Goal: Task Accomplishment & Management: Complete application form

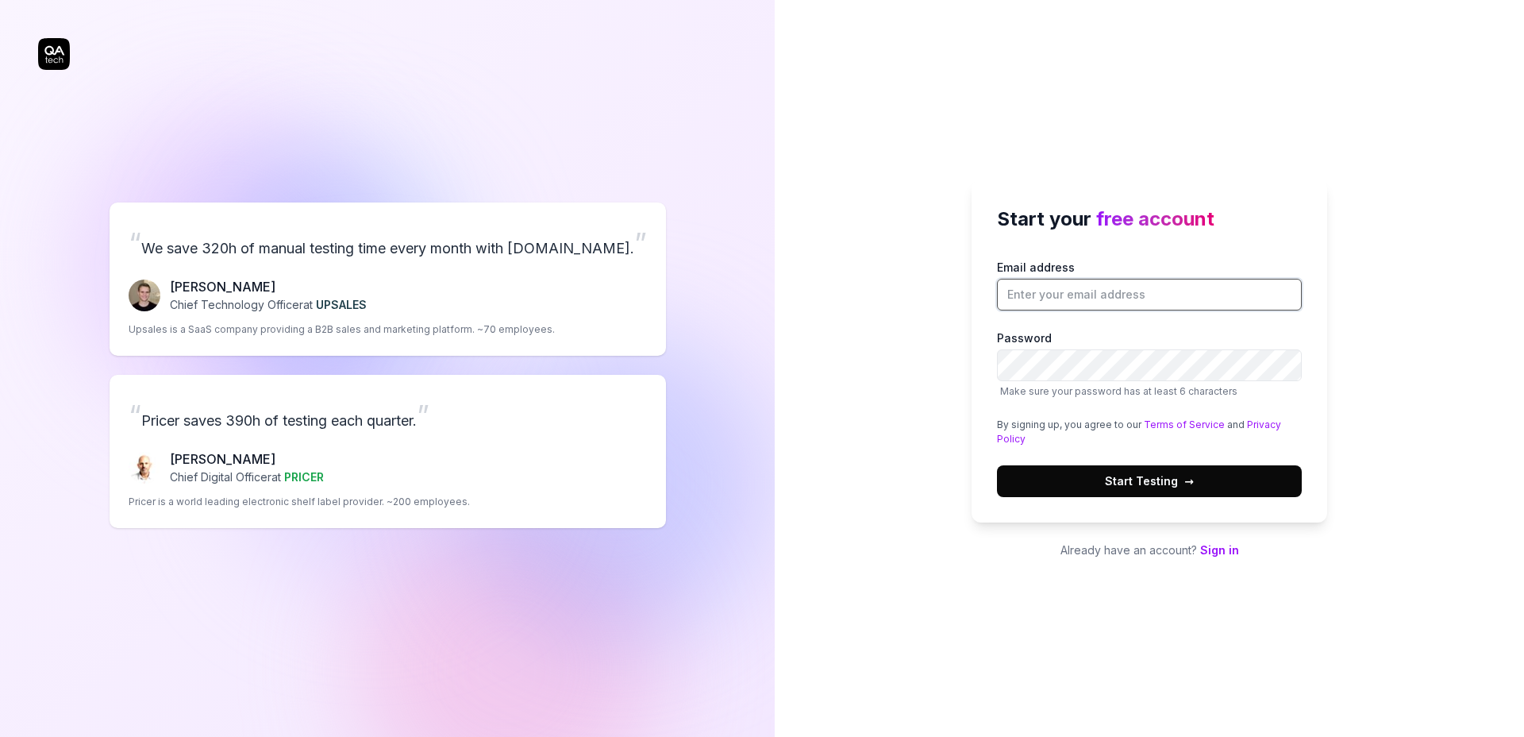
click at [1051, 301] on input "Email address" at bounding box center [1149, 295] width 305 height 32
click at [1049, 299] on input "Email address" at bounding box center [1149, 295] width 305 height 32
type input "[EMAIL_ADDRESS][DOMAIN_NAME]"
click at [1179, 487] on span "Start Testing →" at bounding box center [1149, 480] width 89 height 17
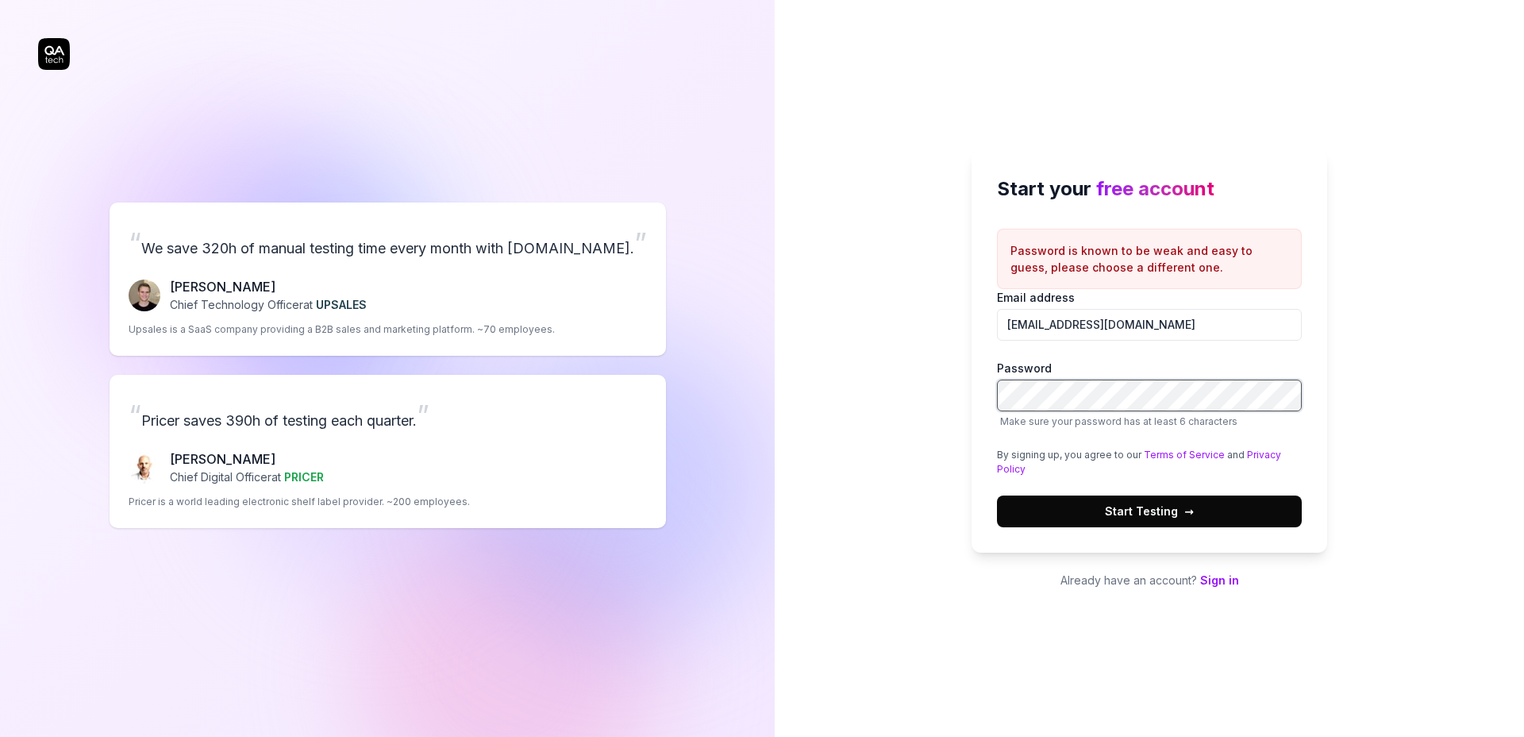
click at [978, 395] on div "Start your free account Password is known to be weak and easy to guess, please …" at bounding box center [1149, 350] width 356 height 403
click at [1202, 521] on button "Start Testing →" at bounding box center [1149, 511] width 305 height 32
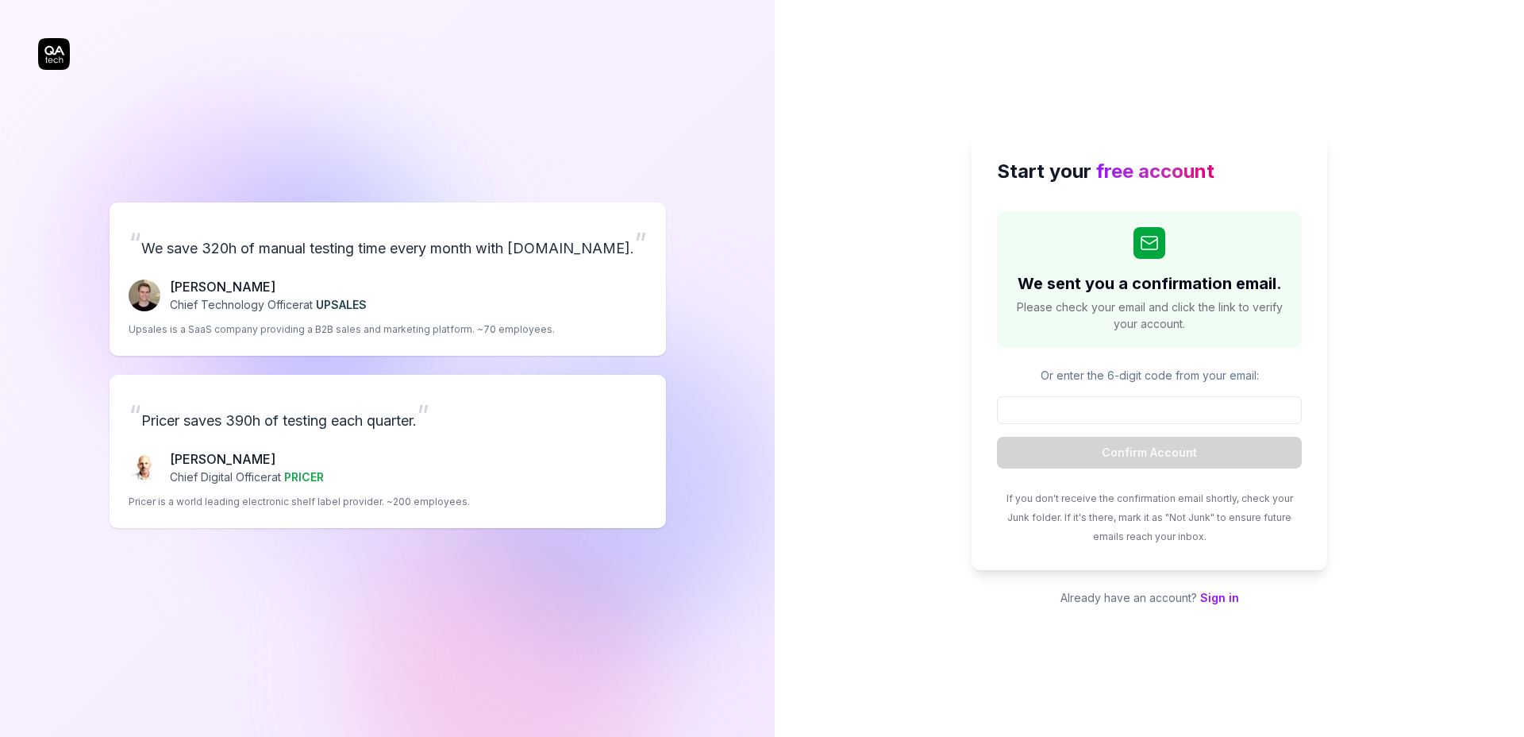
click at [47, 53] on div "“ We save 320h of manual testing time every month with QA.tech. ” Fredrik Seidl…" at bounding box center [387, 365] width 698 height 667
click at [56, 56] on div "“ We save 320h of manual testing time every month with QA.tech. ” Fredrik Seidl…" at bounding box center [387, 365] width 698 height 667
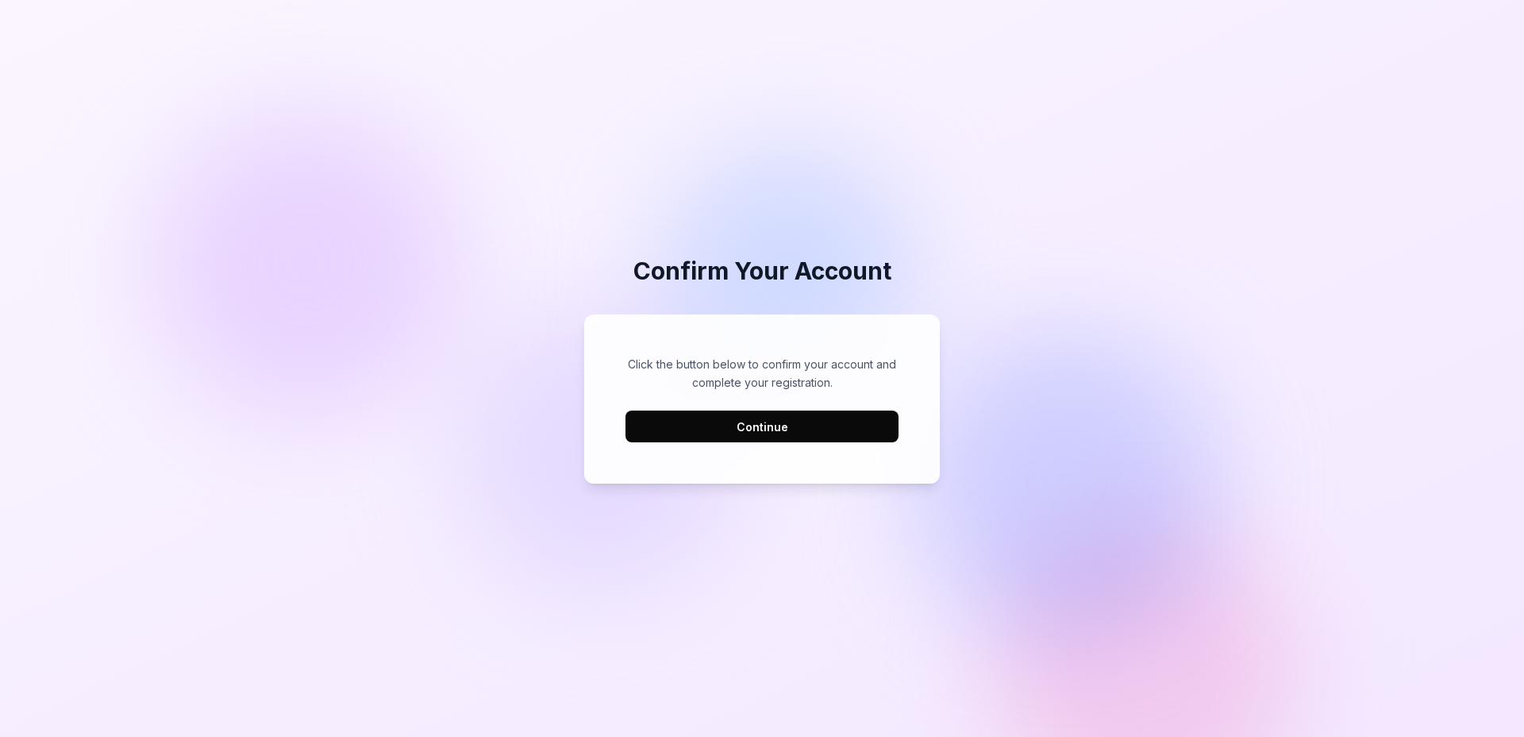
click at [732, 425] on button "Continue" at bounding box center [761, 426] width 273 height 32
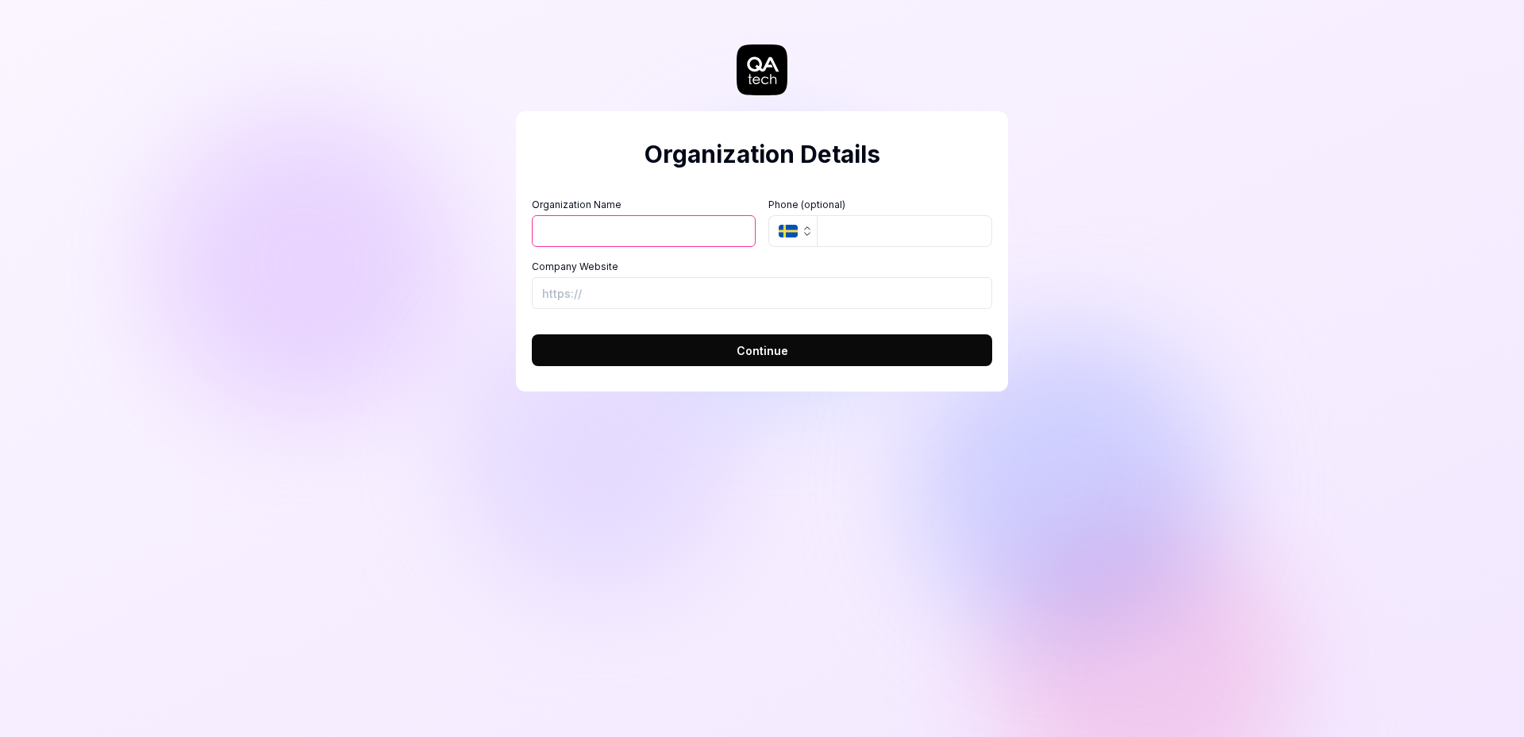
click at [477, 225] on div "Organization Details Organization Name Organization Logo (Square minimum 256x25…" at bounding box center [762, 368] width 1524 height 737
click at [580, 237] on input "Organization Name" at bounding box center [644, 231] width 224 height 32
type input "[PERSON_NAME]"
click at [629, 361] on button "Continue" at bounding box center [762, 350] width 460 height 32
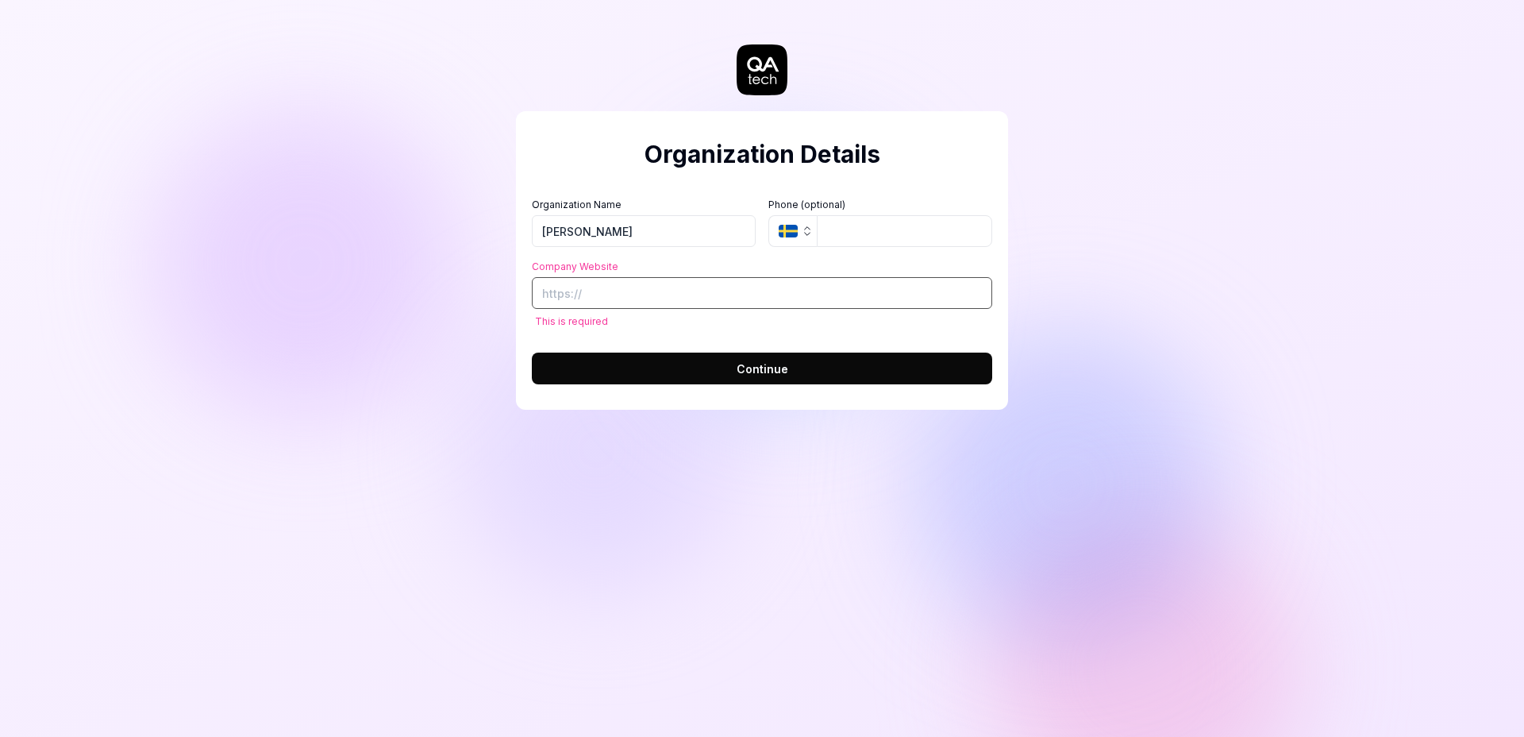
click at [588, 294] on input "Company Website" at bounding box center [762, 293] width 460 height 32
type input "[URL][DOMAIN_NAME]"
click at [633, 360] on button "Continue" at bounding box center [762, 368] width 460 height 32
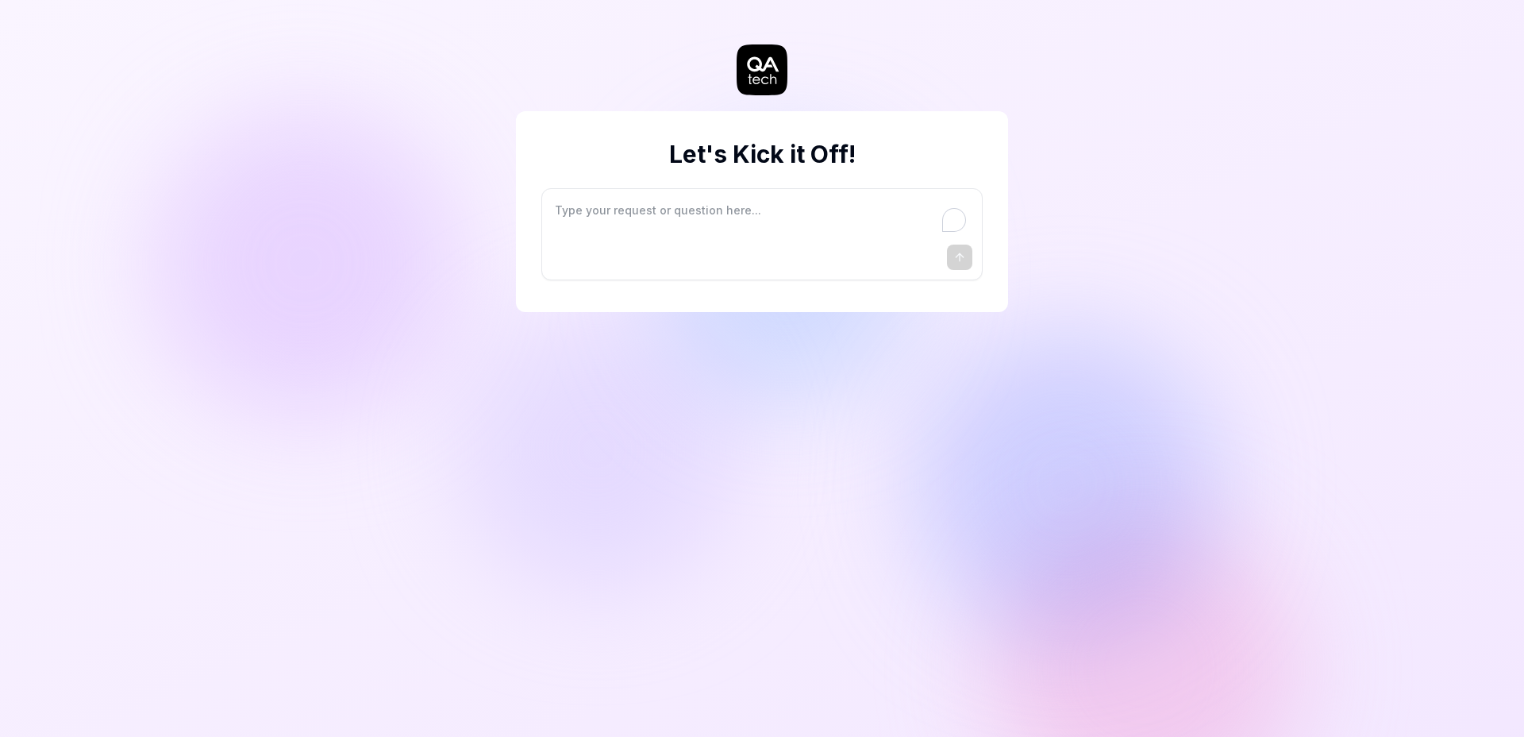
type textarea "*"
type textarea "I"
type textarea "*"
type textarea "I"
type textarea "*"
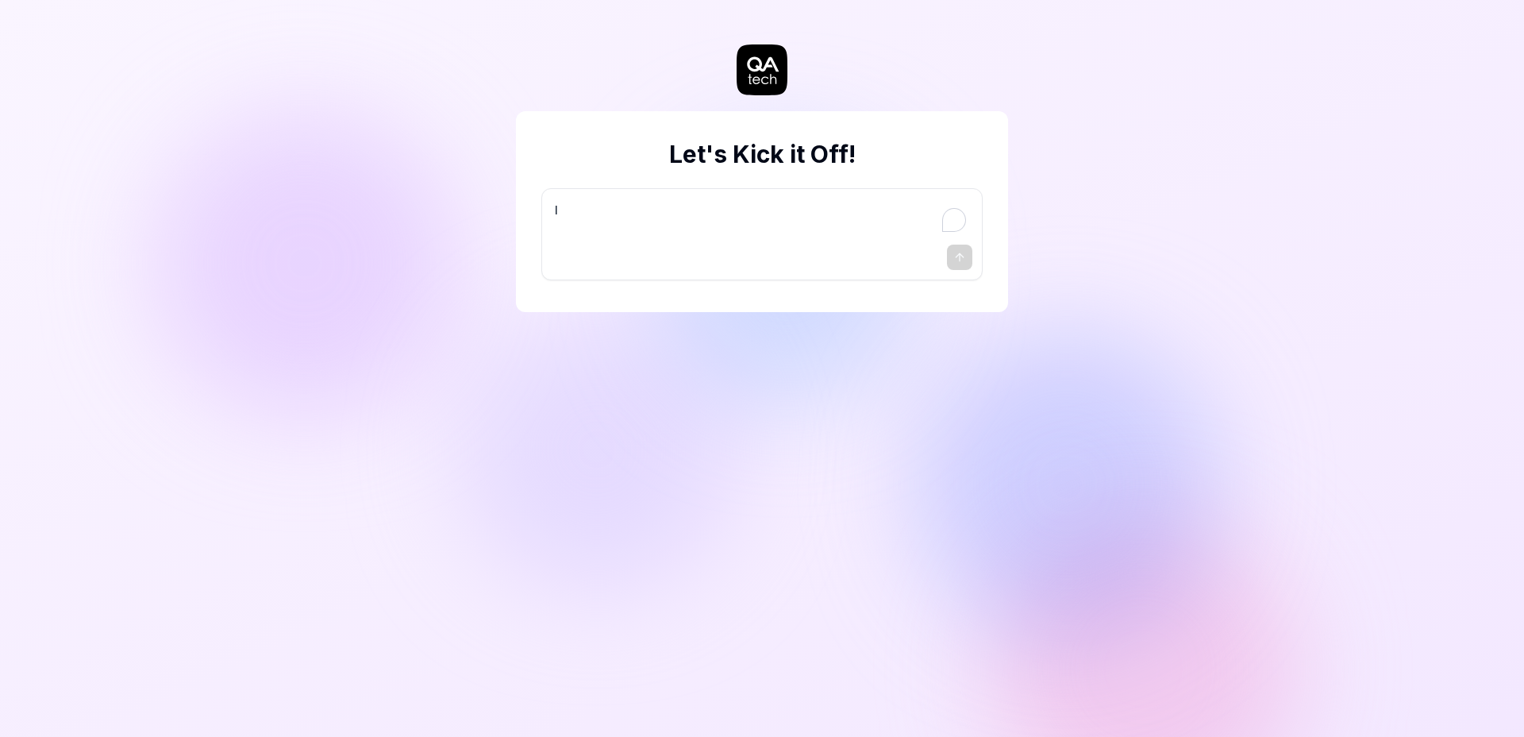
type textarea "I w"
type textarea "*"
type textarea "I wa"
type textarea "*"
type textarea "I wan"
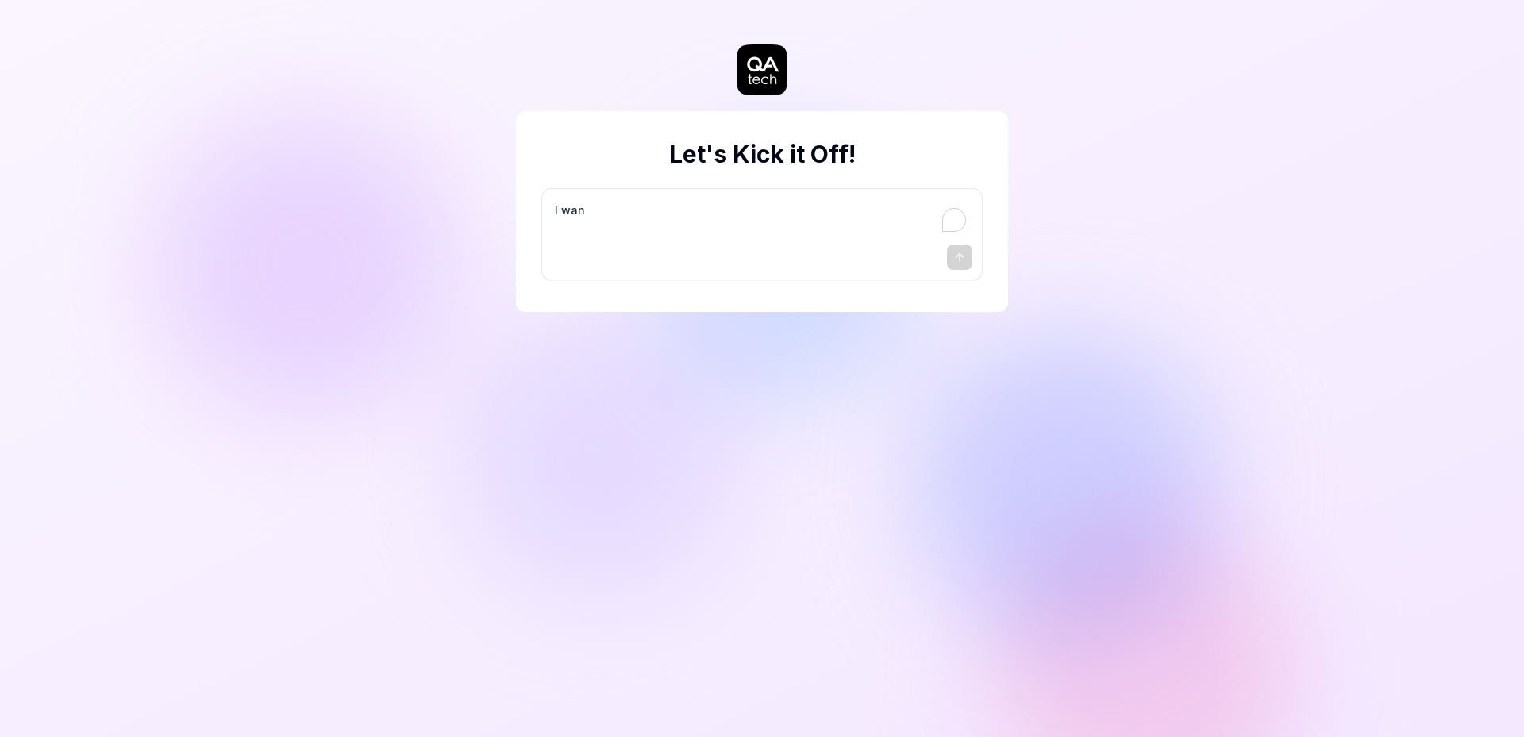
type textarea "*"
type textarea "I want"
type textarea "*"
type textarea "I want"
type textarea "*"
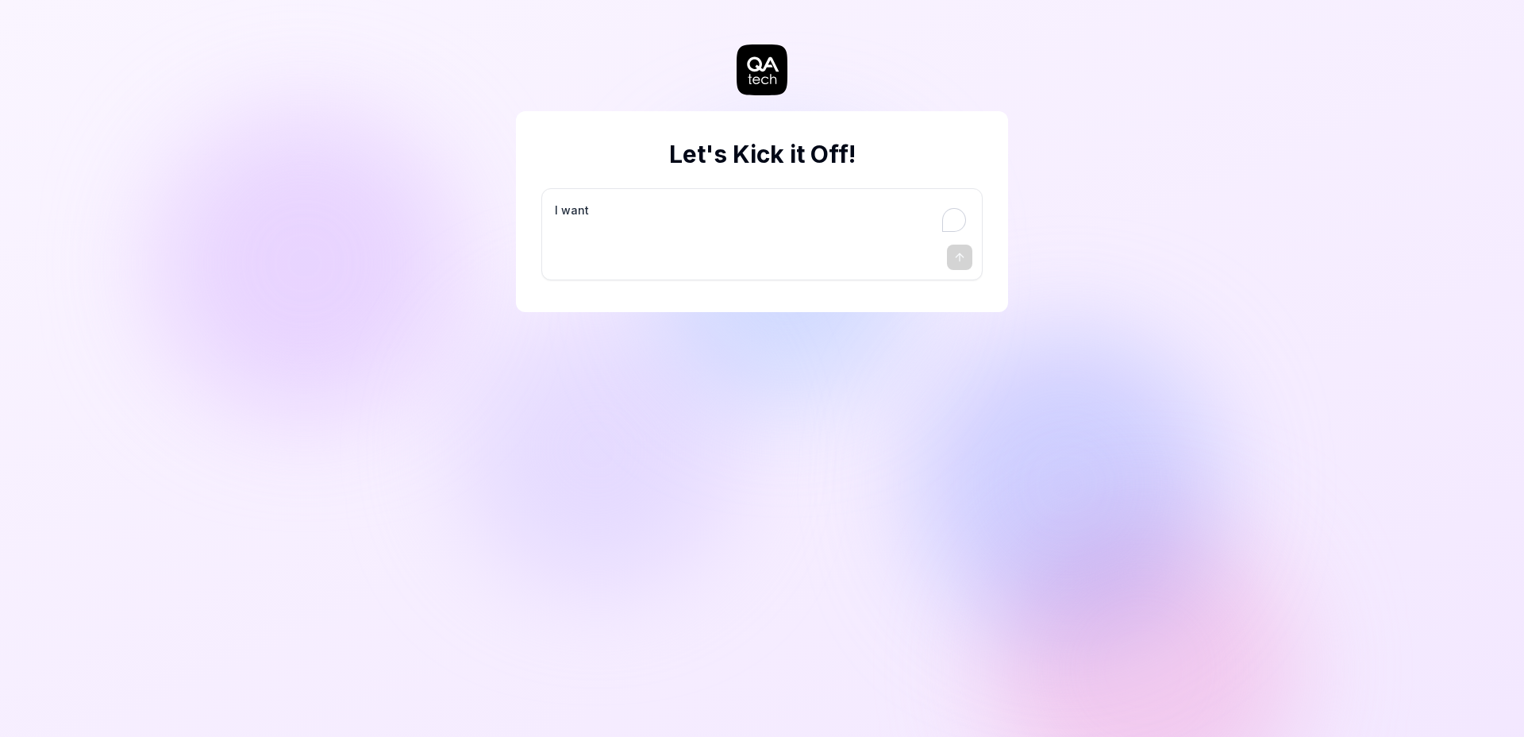
type textarea "I want a"
type textarea "*"
type textarea "I want a"
type textarea "*"
type textarea "I want a g"
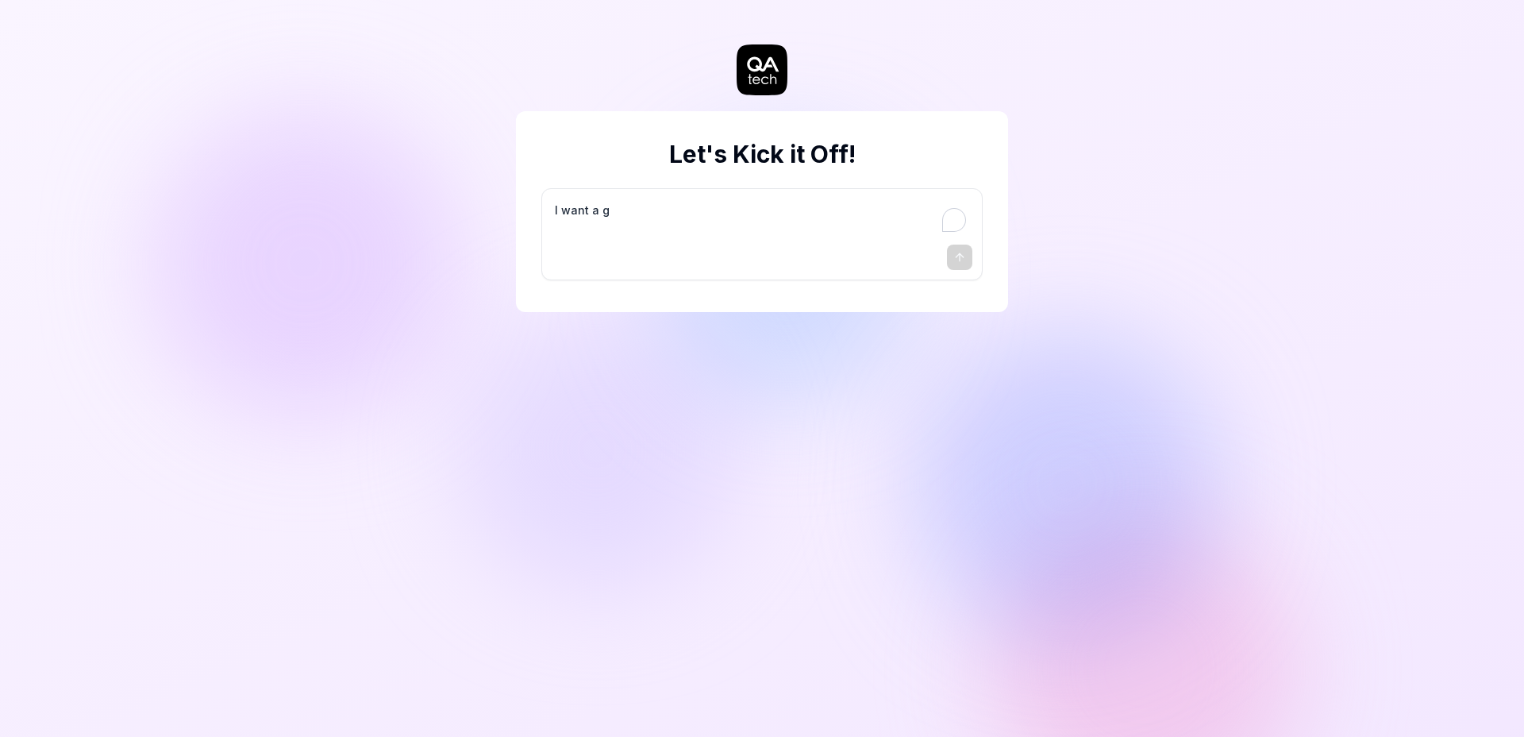
type textarea "*"
type textarea "I want a go"
type textarea "*"
type textarea "I want a goo"
type textarea "*"
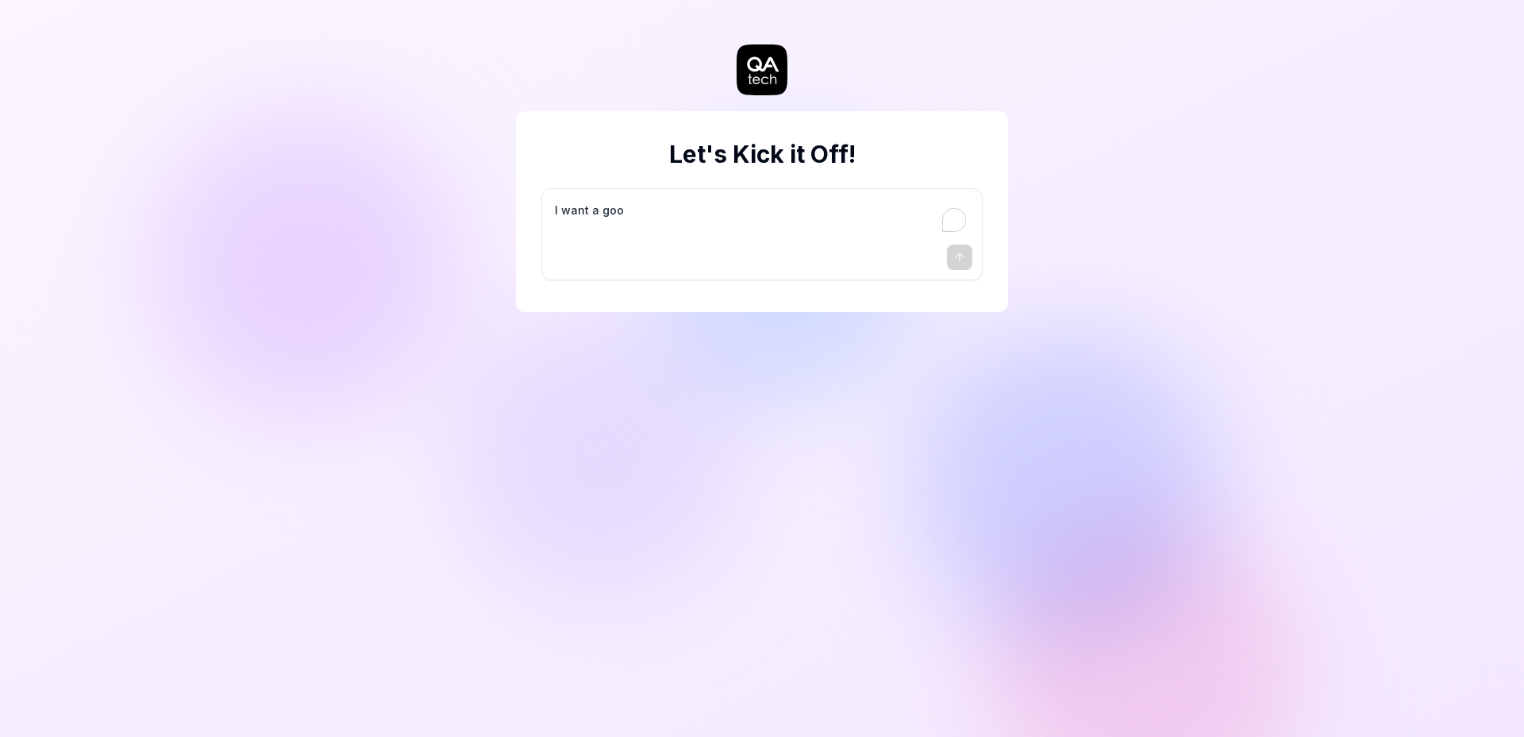
type textarea "I want a good"
type textarea "*"
type textarea "I want a good"
type textarea "*"
type textarea "I want a good t"
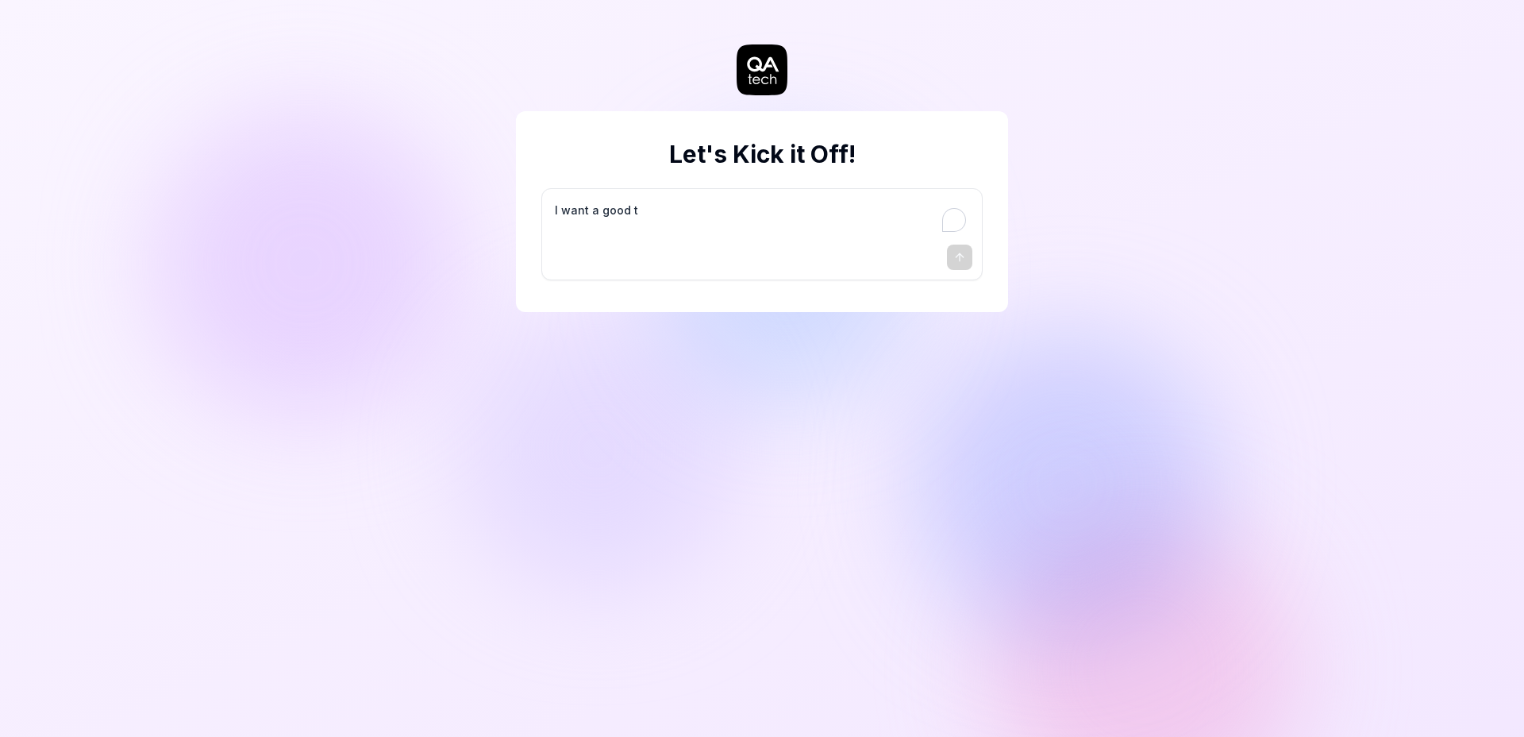
type textarea "*"
type textarea "I want a good te"
type textarea "*"
type textarea "I want a good tes"
type textarea "*"
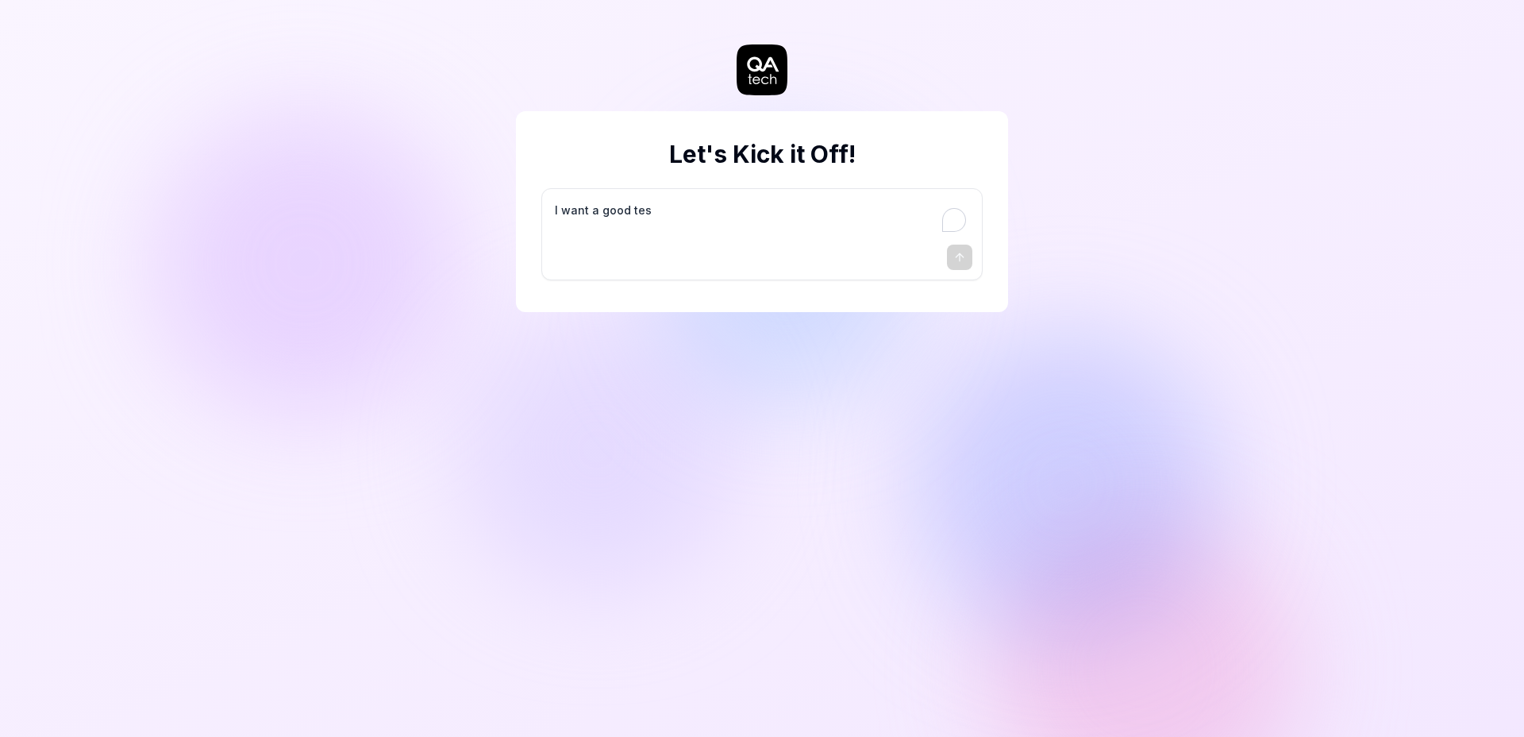
type textarea "I want a good test"
type textarea "*"
type textarea "I want a good test"
type textarea "*"
type textarea "I want a good test s"
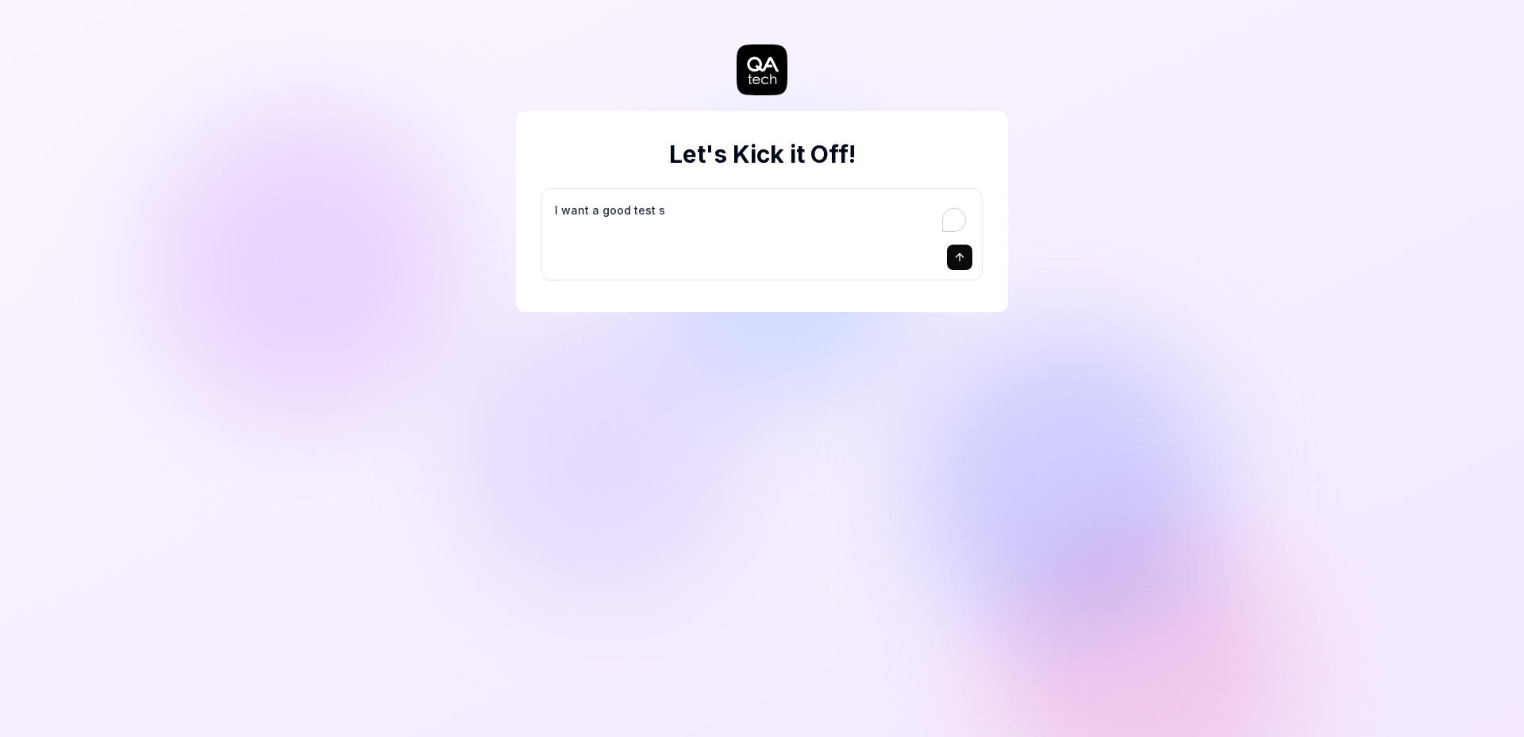
type textarea "*"
type textarea "I want a good test se"
type textarea "*"
type textarea "I want a good test set"
type textarea "*"
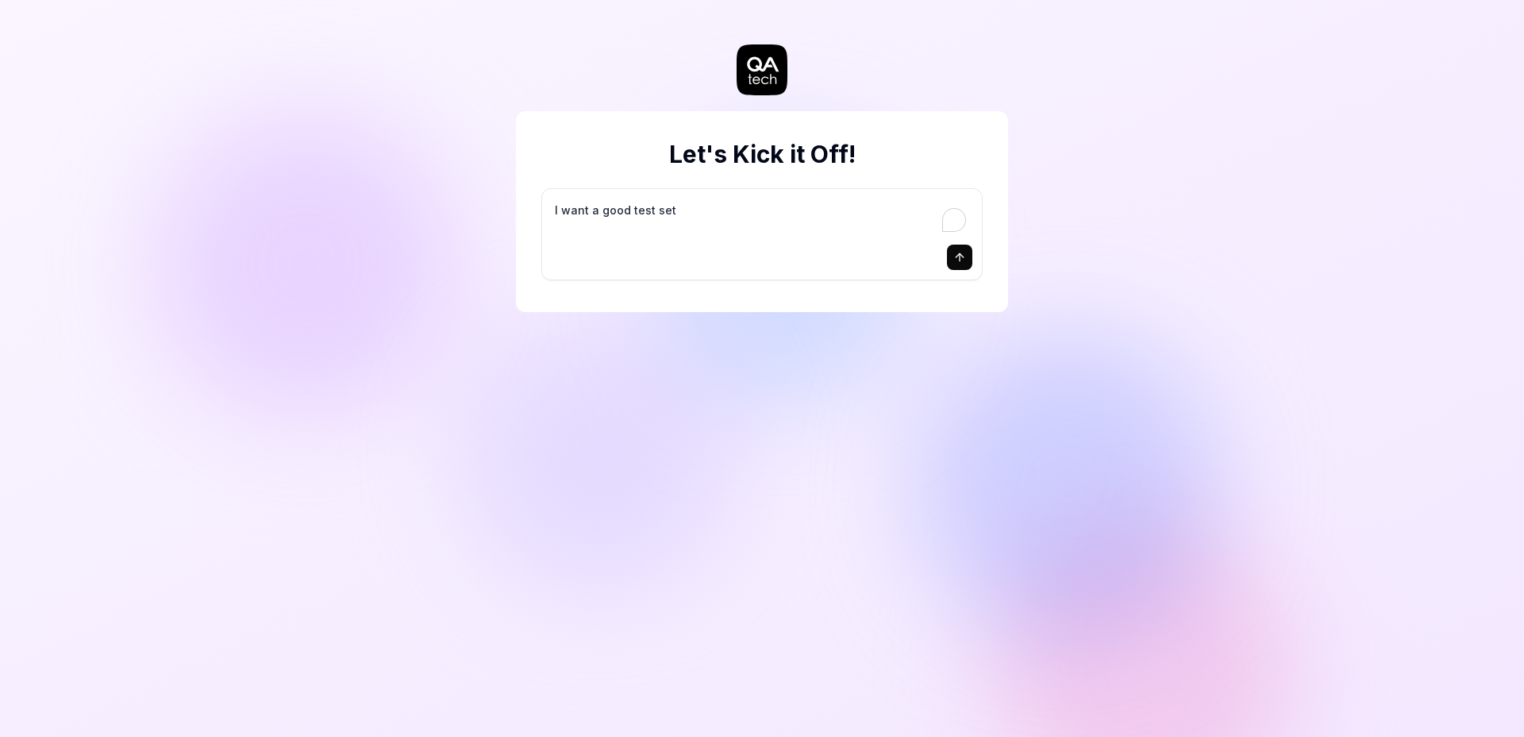
type textarea "I want a good test setu"
type textarea "*"
type textarea "I want a good test setup"
type textarea "*"
type textarea "I want a good test setup"
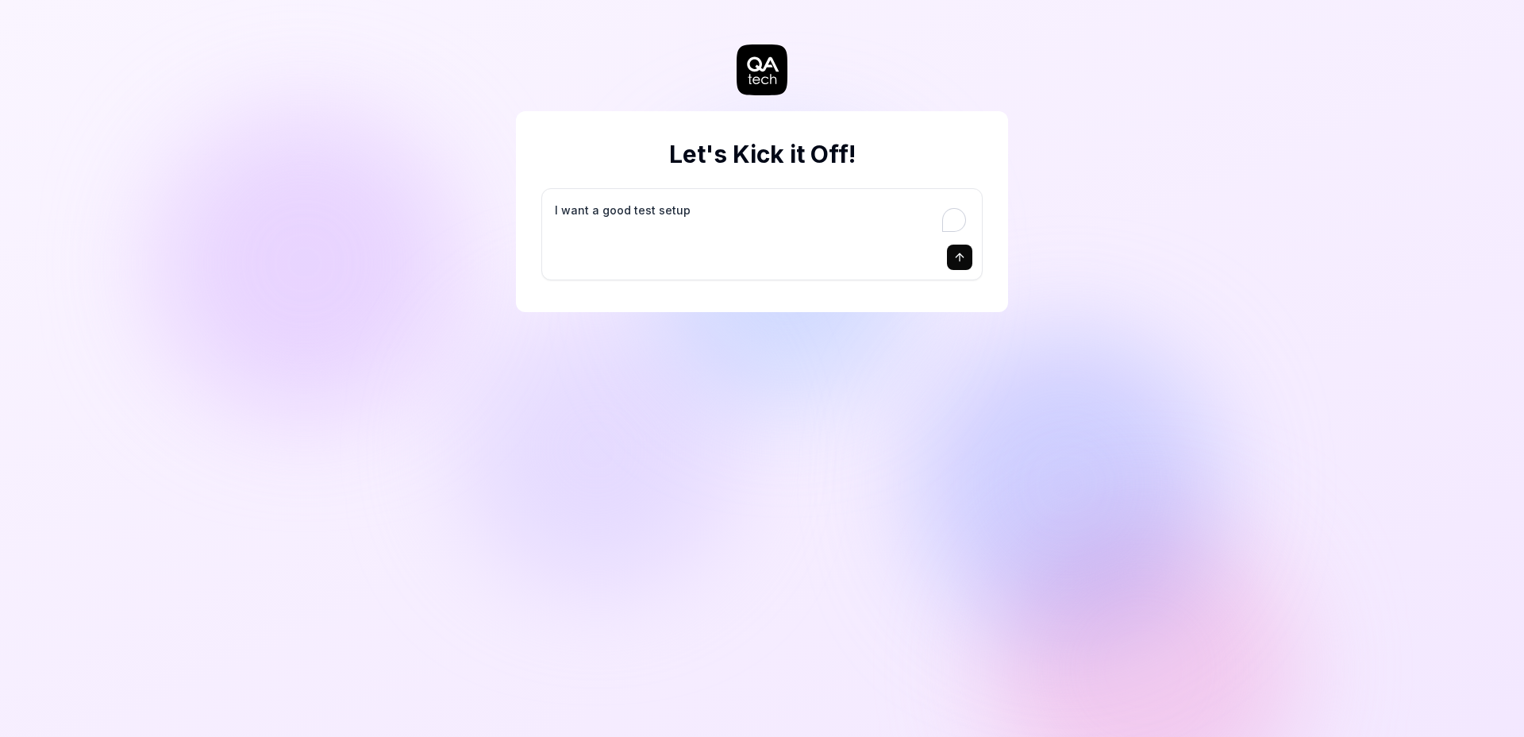
type textarea "*"
type textarea "I want a good test setup f"
type textarea "*"
type textarea "I want a good test setup fo"
type textarea "*"
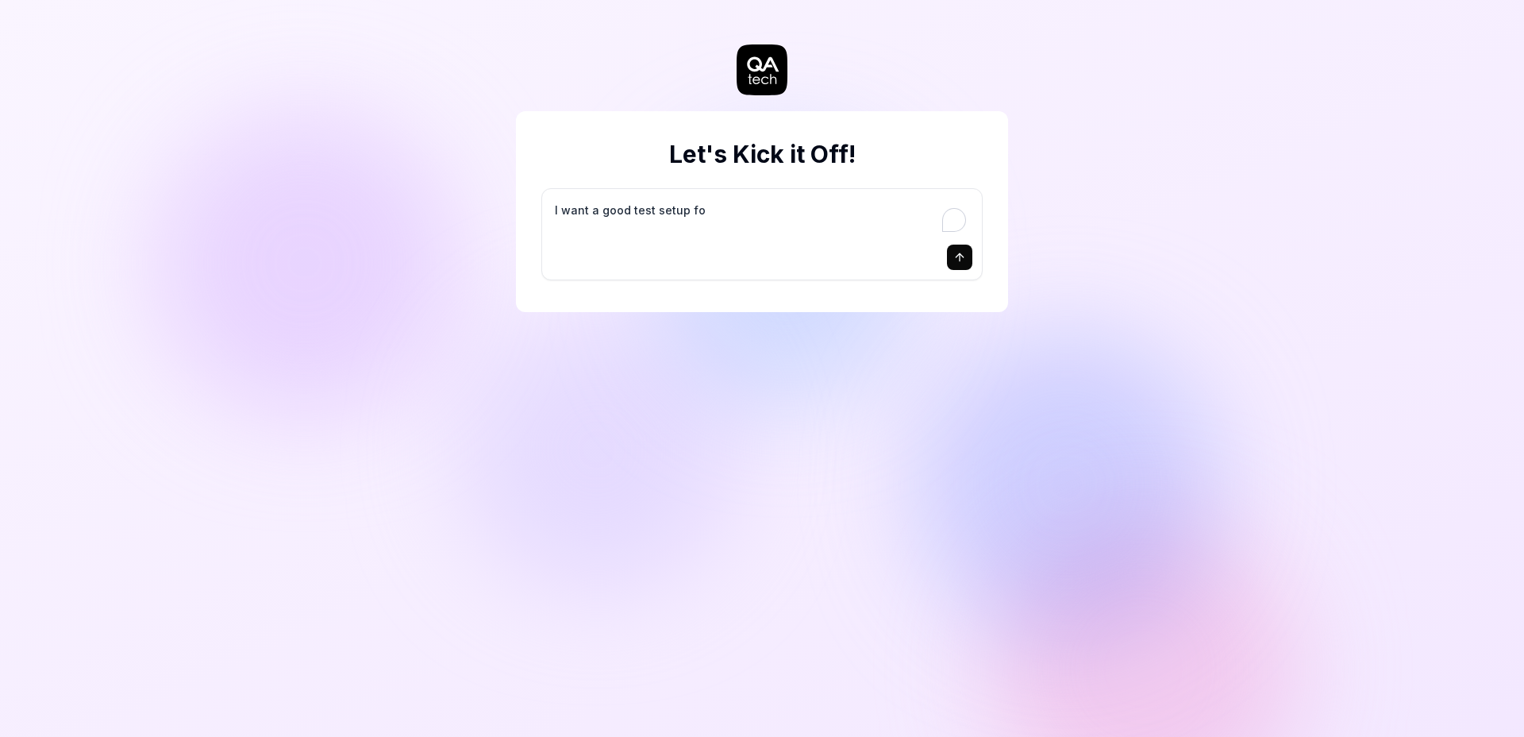
type textarea "I want a good test setup for"
type textarea "*"
type textarea "I want a good test setup for"
type textarea "*"
type textarea "I want a good test setup for m"
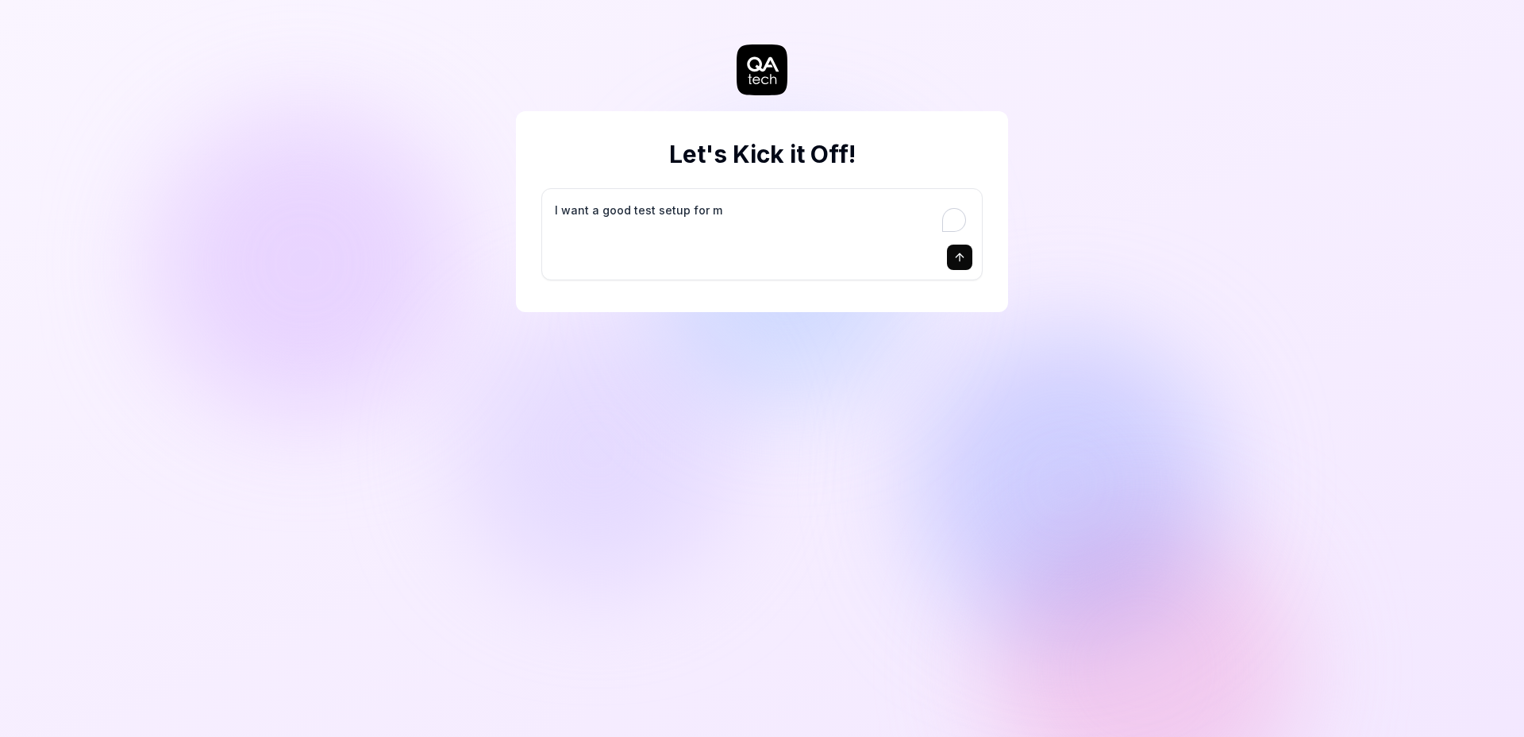
type textarea "*"
type textarea "I want a good test setup for my"
type textarea "*"
type textarea "I want a good test setup for my"
type textarea "*"
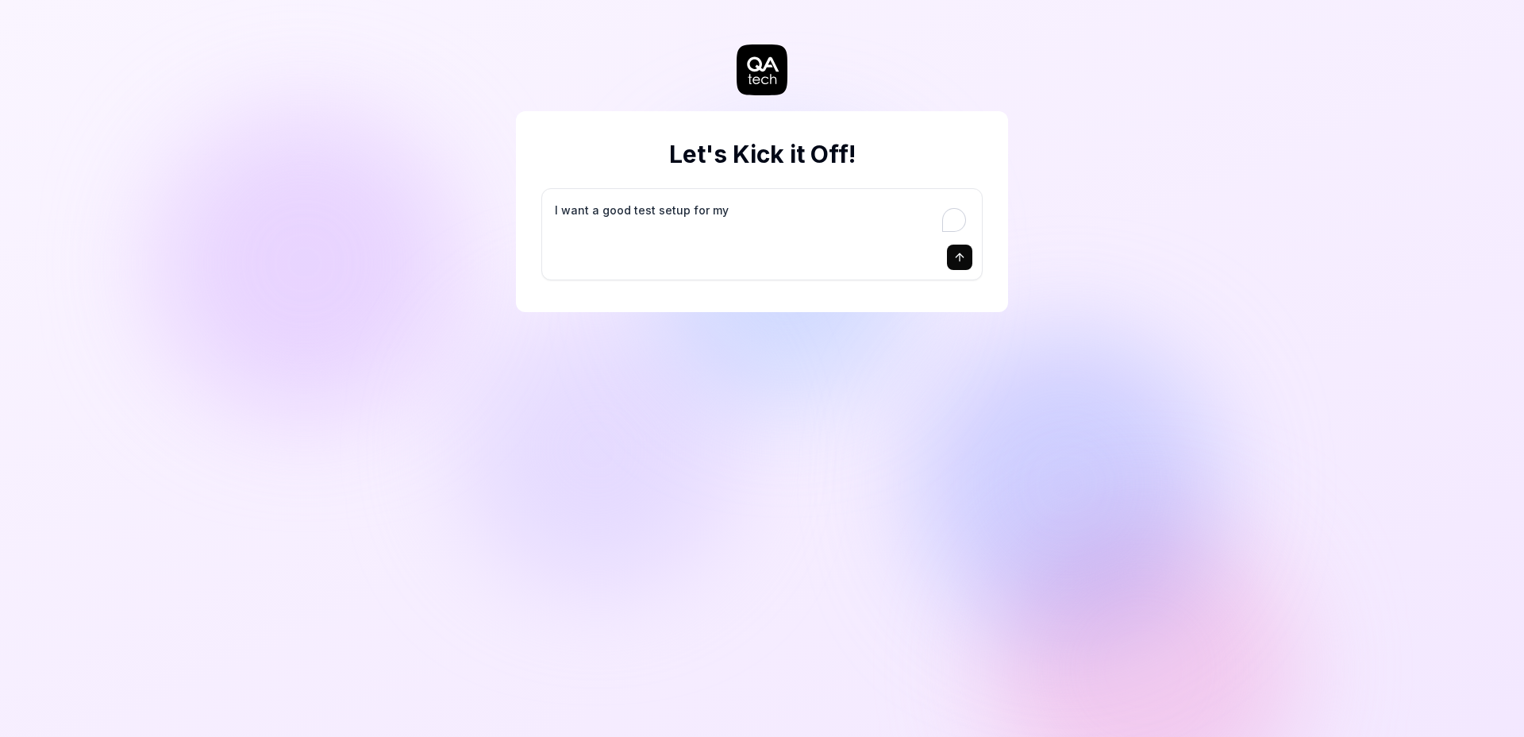
type textarea "I want a good test setup for my s"
type textarea "*"
type textarea "I want a good test setup for my si"
type textarea "*"
type textarea "I want a good test setup for my sit"
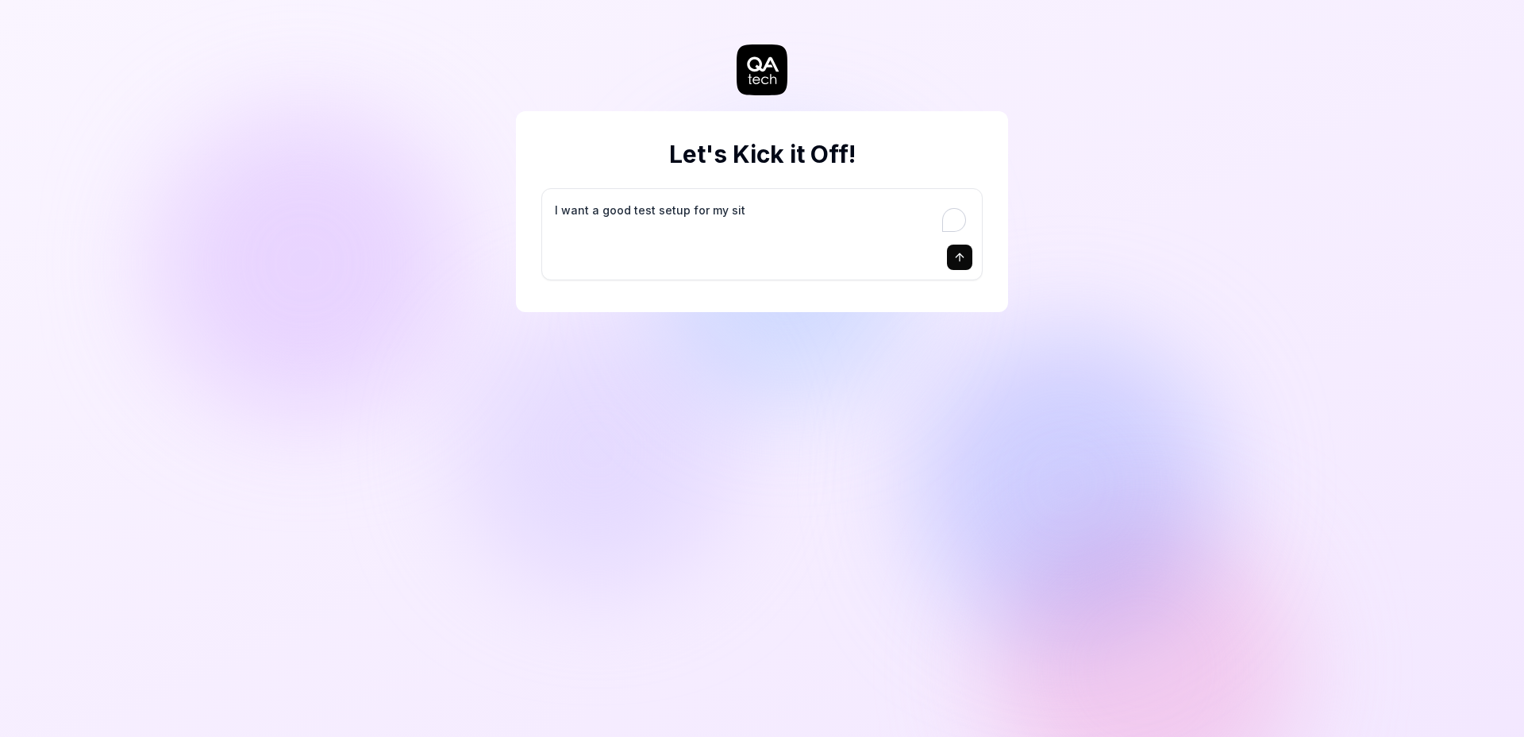
type textarea "*"
type textarea "I want a good test setup for my site"
type textarea "*"
type textarea "I want a good test setup for my site"
type textarea "*"
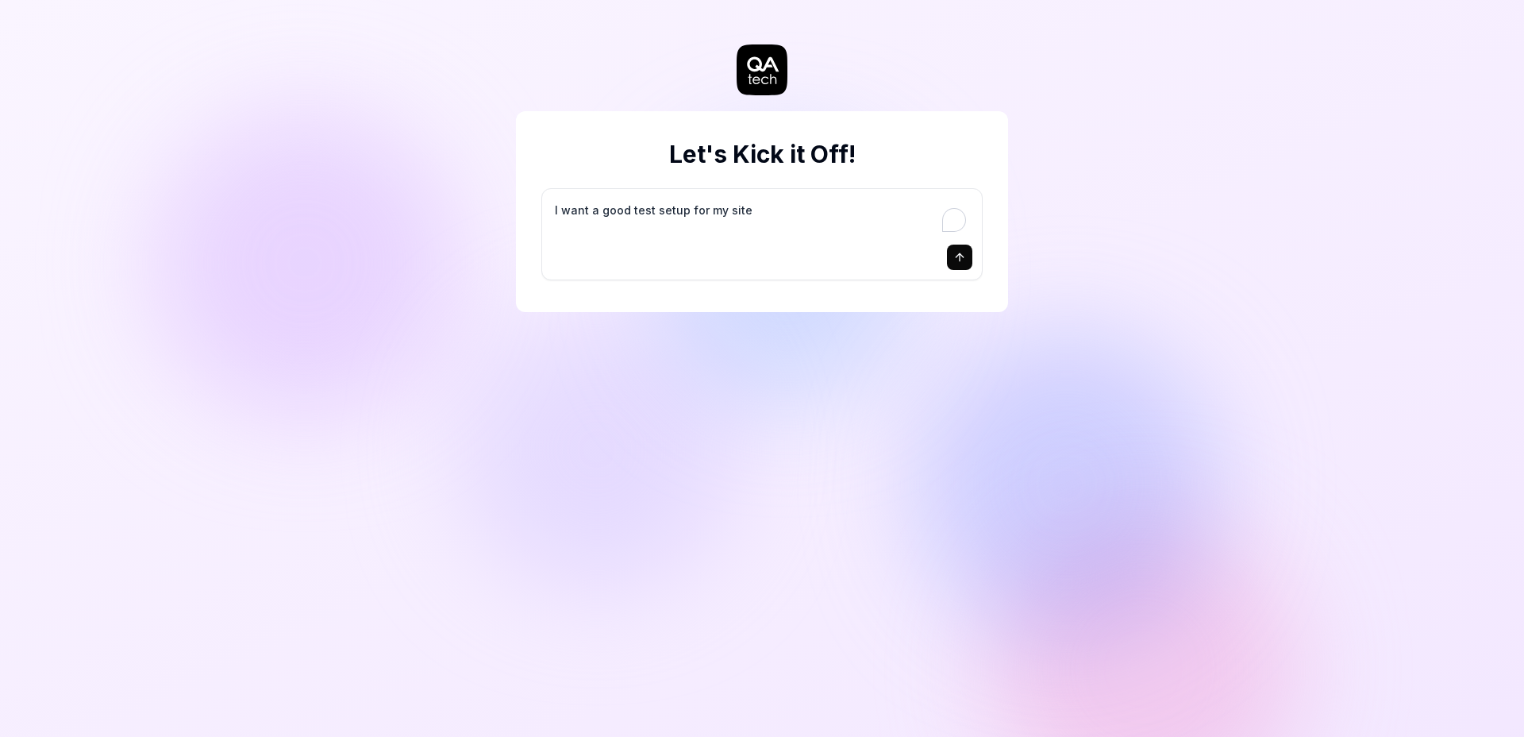
type textarea "I want a good test setup for my site -"
type textarea "*"
type textarea "I want a good test setup for my site -"
type textarea "*"
type textarea "I want a good test setup for my site - h"
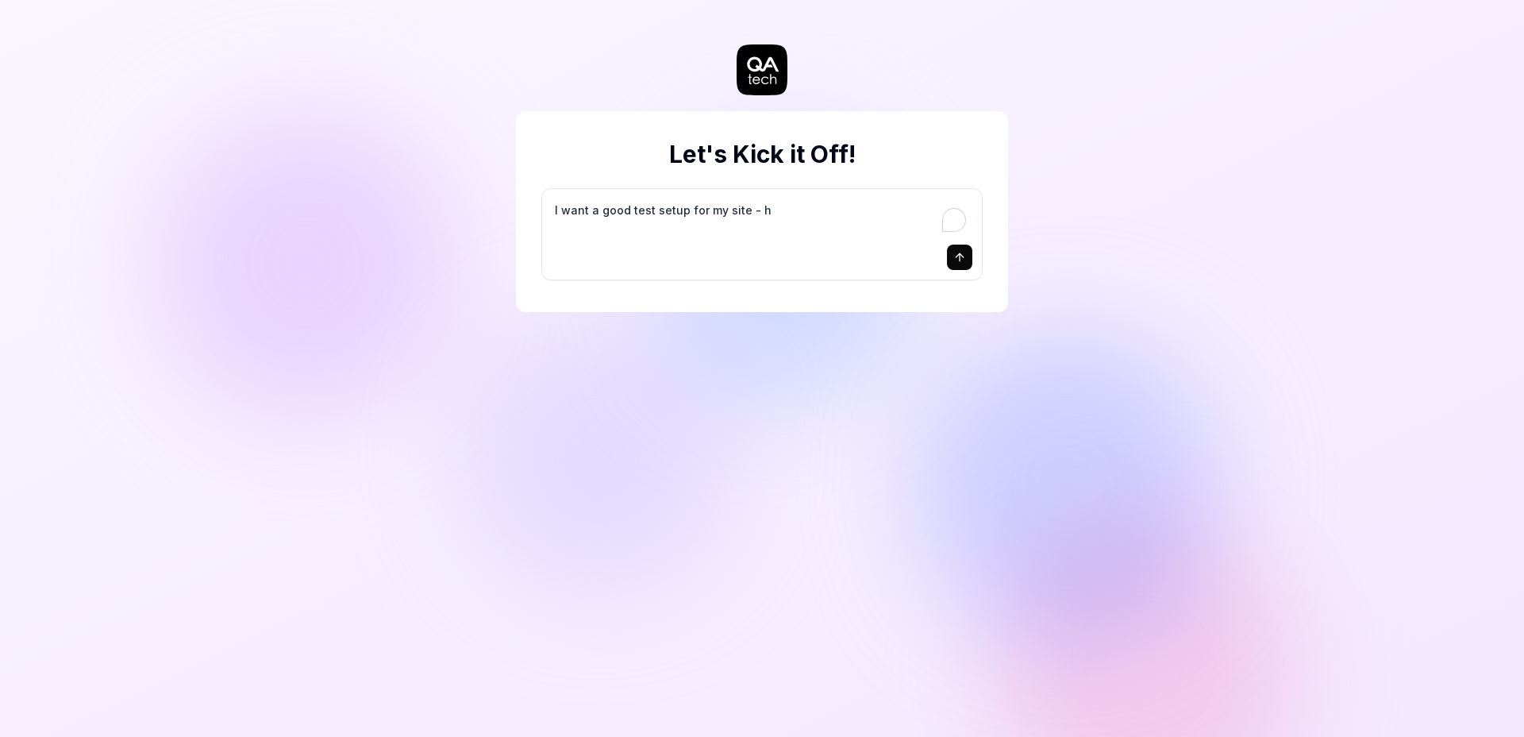
type textarea "*"
type textarea "I want a good test setup for my site - he"
type textarea "*"
type textarea "I want a good test setup for my site - hel"
type textarea "*"
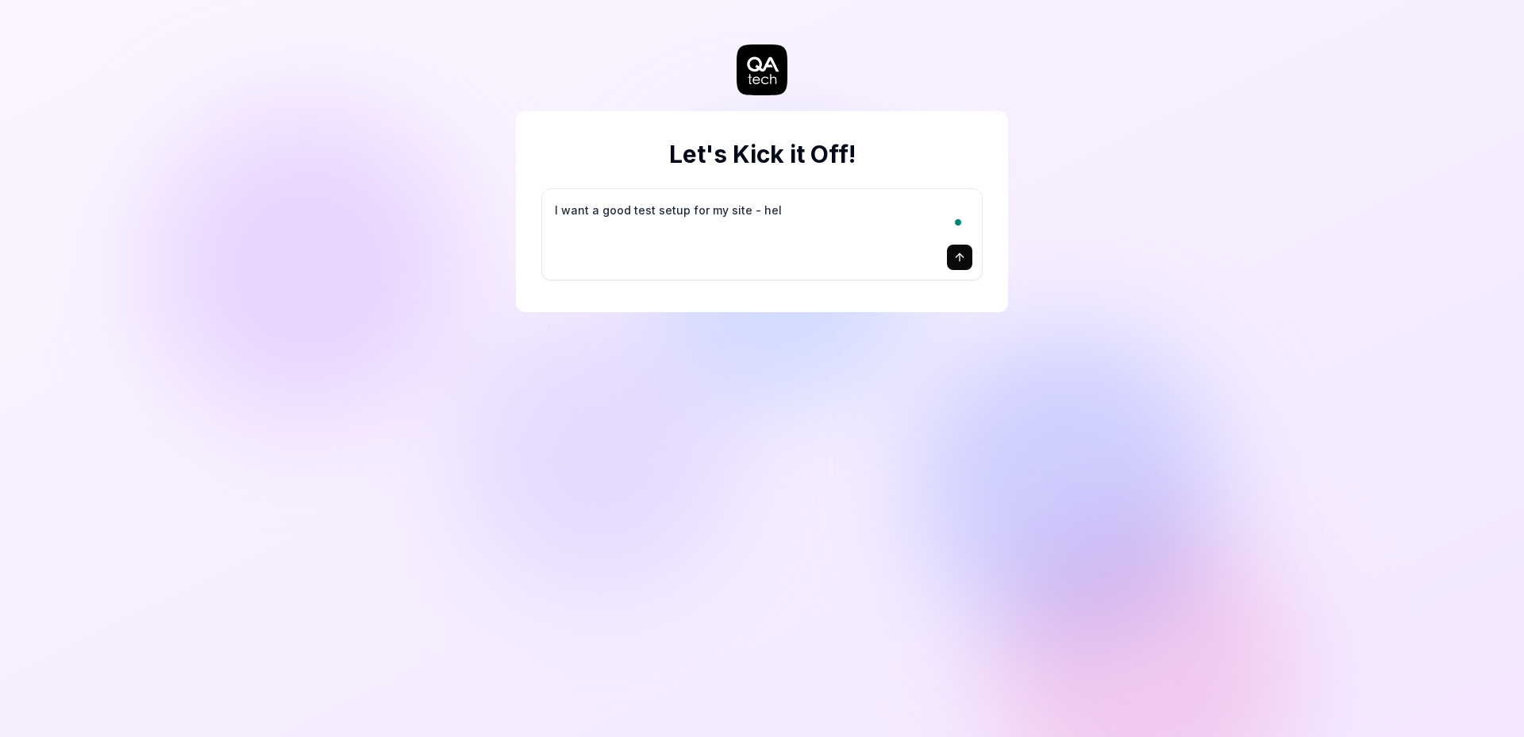
type textarea "I want a good test setup for my site - help"
type textarea "*"
type textarea "I want a good test setup for my site - help"
type textarea "*"
type textarea "I want a good test setup for my site - help m"
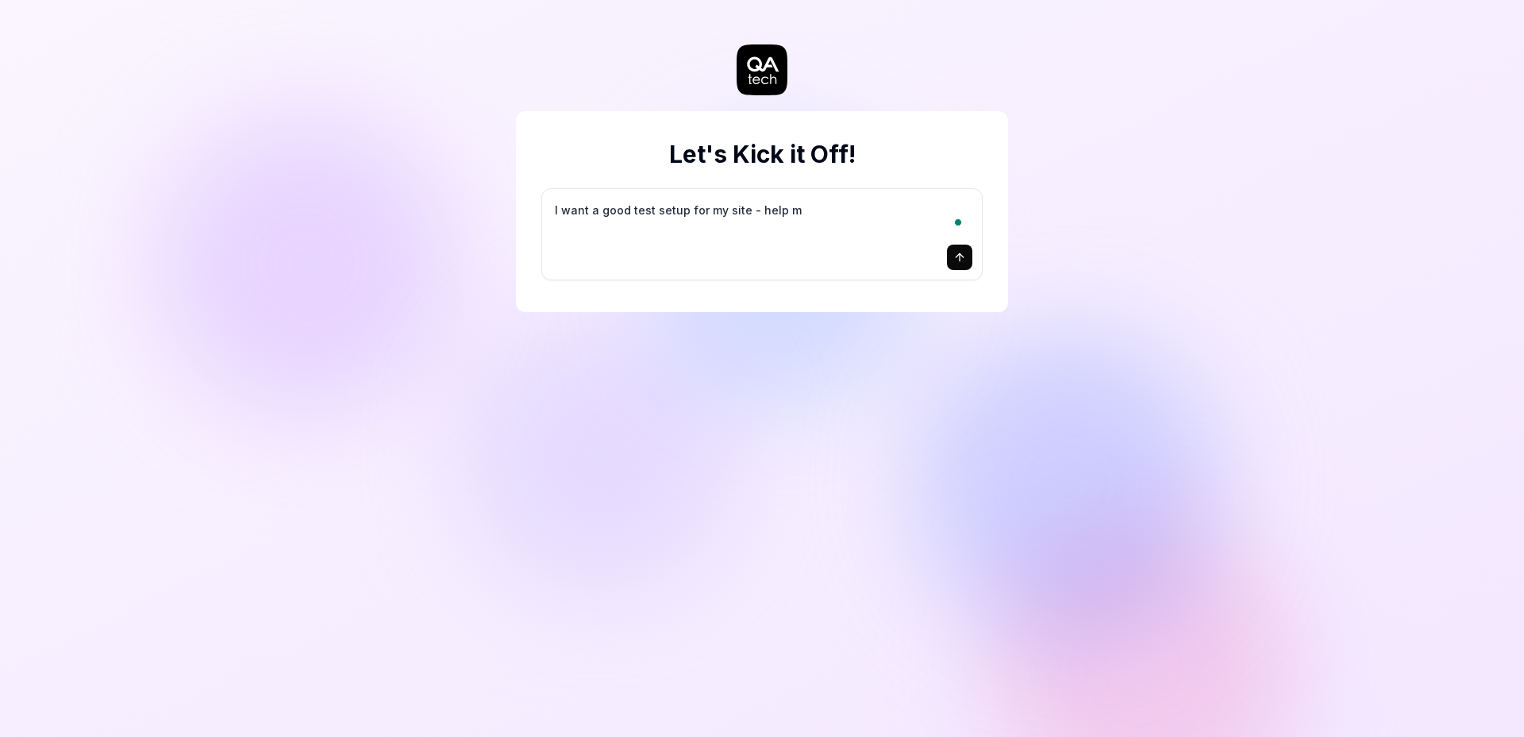
type textarea "*"
type textarea "I want a good test setup for my site - help me"
type textarea "*"
type textarea "I want a good test setup for my site - help me"
type textarea "*"
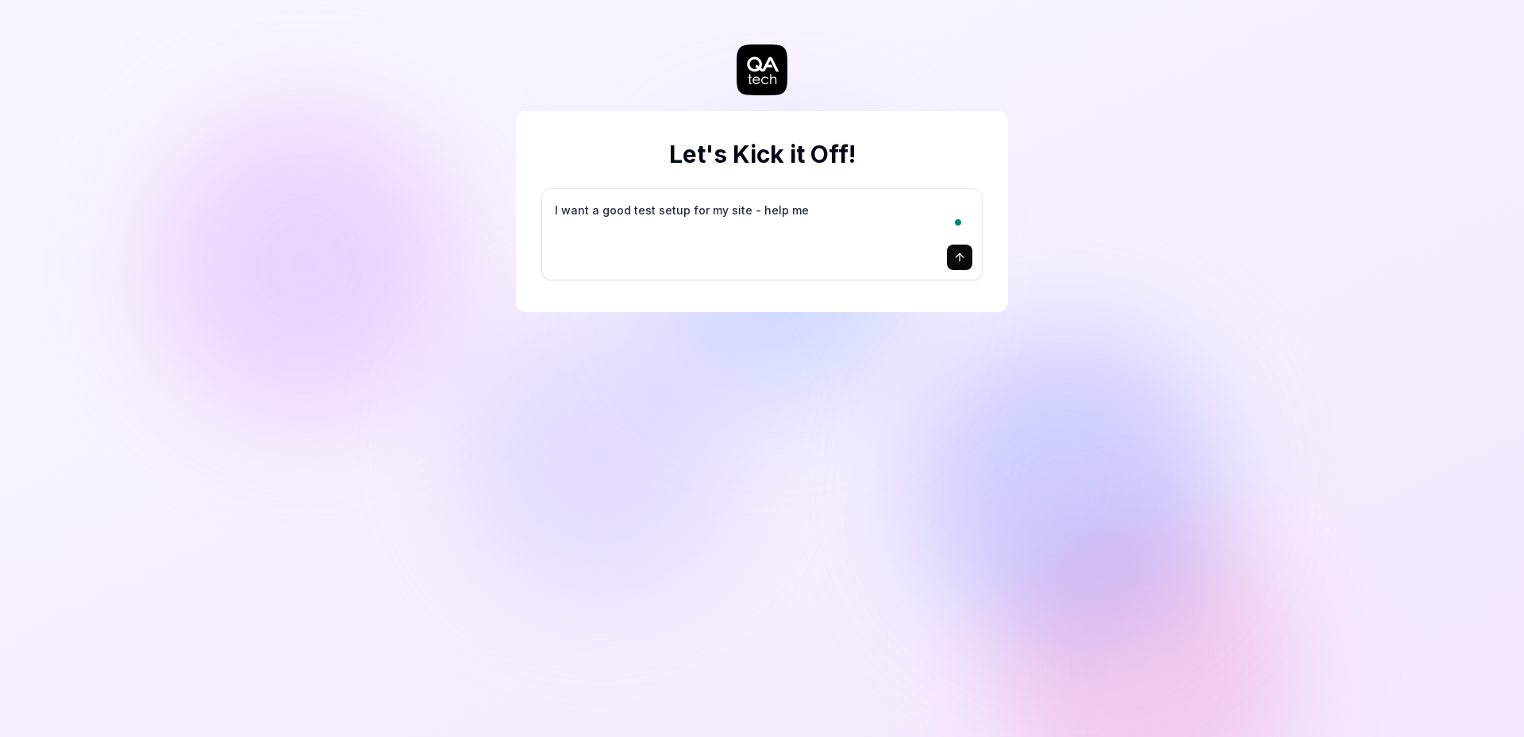
type textarea "I want a good test setup for my site - help me c"
type textarea "*"
type textarea "I want a good test setup for my site - help me cr"
type textarea "*"
type textarea "I want a good test setup for my site - help me cre"
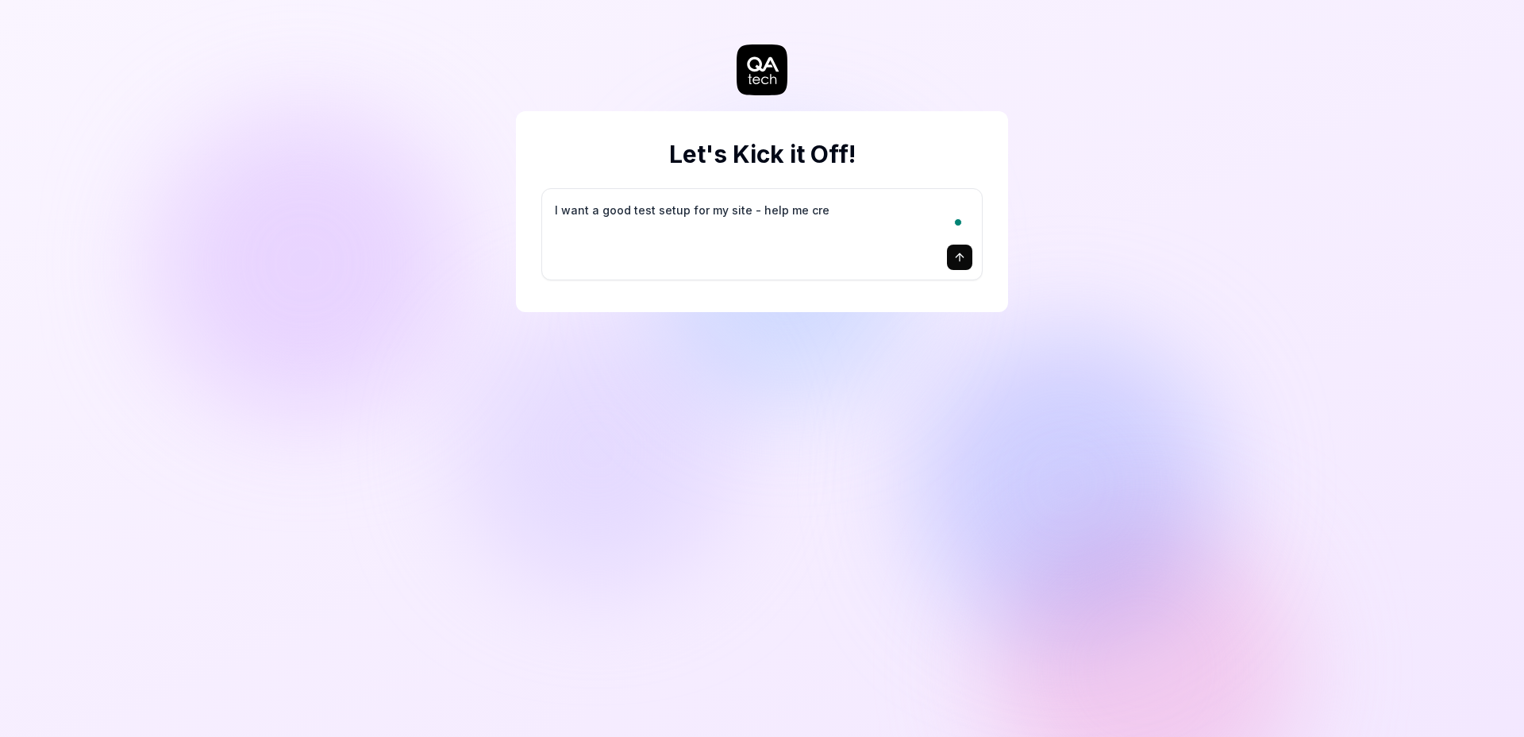
type textarea "*"
type textarea "I want a good test setup for my site - help me crea"
type textarea "*"
type textarea "I want a good test setup for my site - help me creat"
type textarea "*"
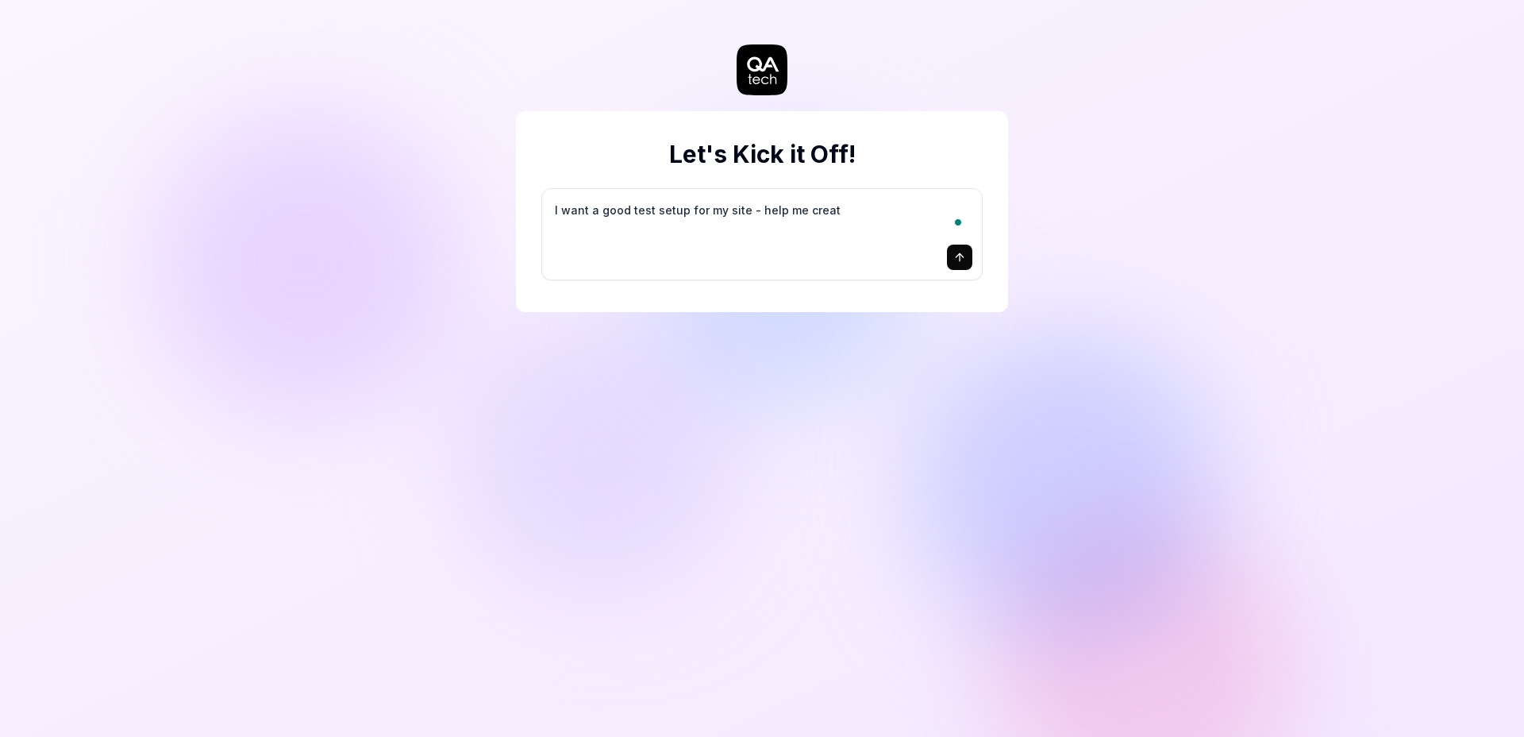
type textarea "I want a good test setup for my site - help me create"
type textarea "*"
type textarea "I want a good test setup for my site - help me create"
type textarea "*"
type textarea "I want a good test setup for my site - help me create t"
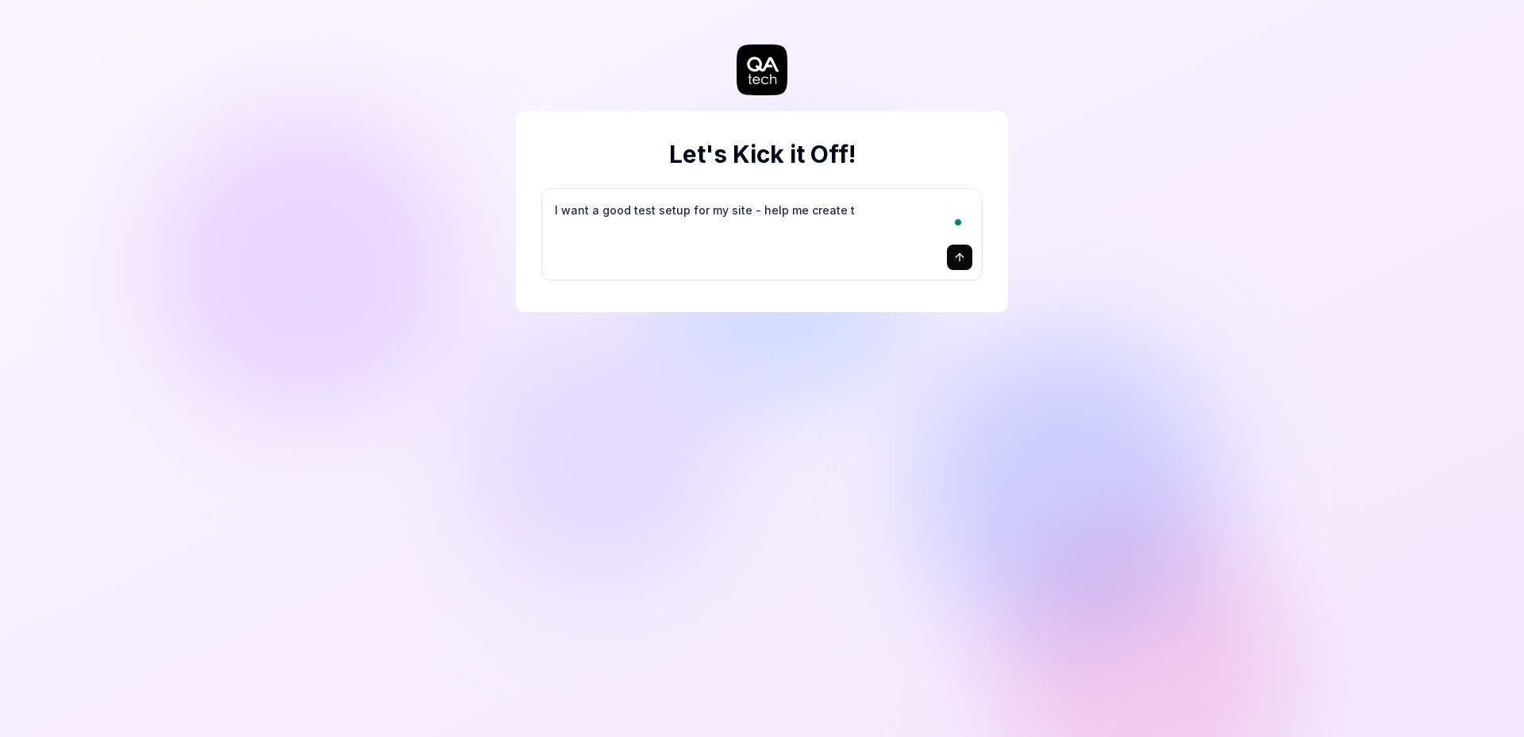
type textarea "*"
type textarea "I want a good test setup for my site - help me create th"
type textarea "*"
type textarea "I want a good test setup for my site - help me create the"
type textarea "*"
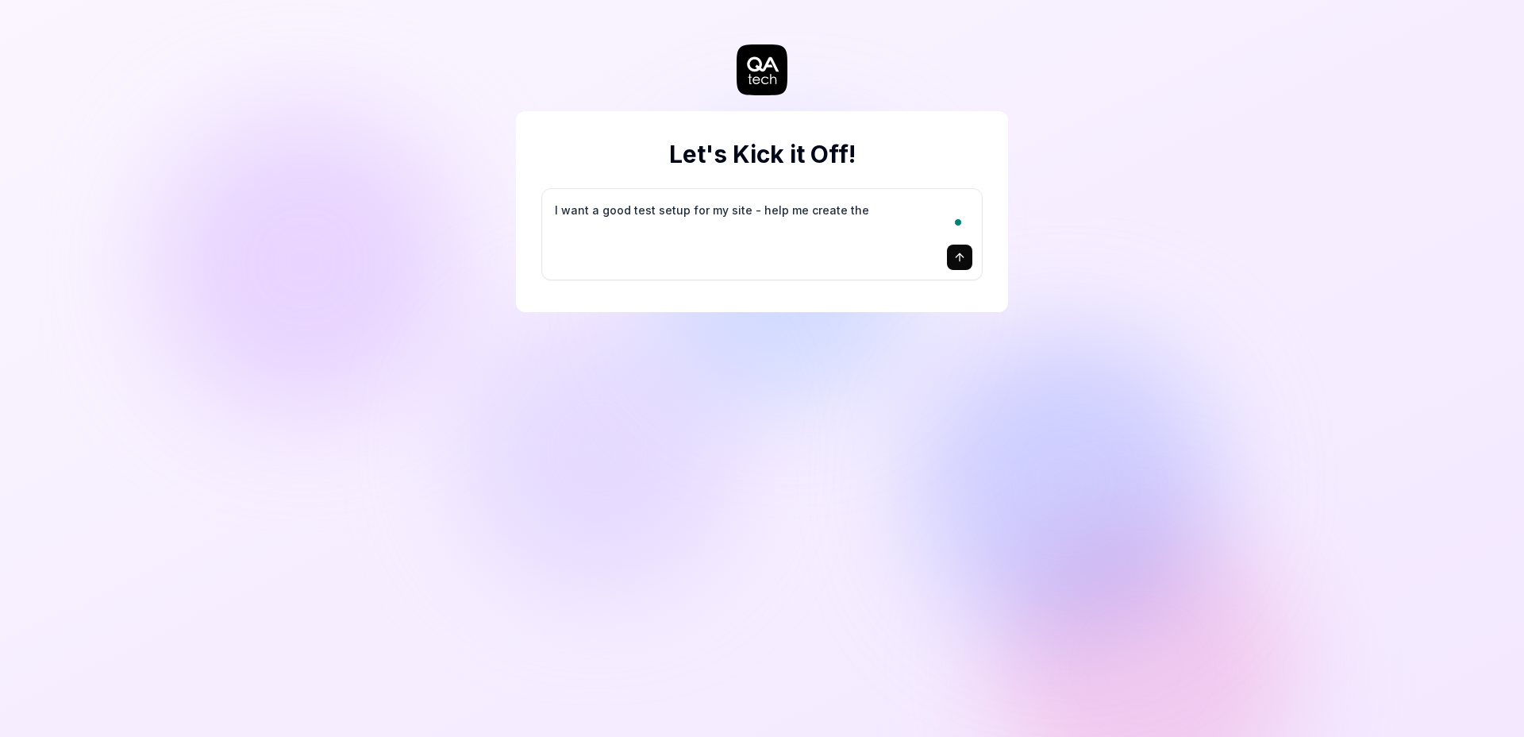
type textarea "I want a good test setup for my site - help me create the"
type textarea "*"
type textarea "I want a good test setup for my site - help me create the f"
type textarea "*"
type textarea "I want a good test setup for my site - help me create the fi"
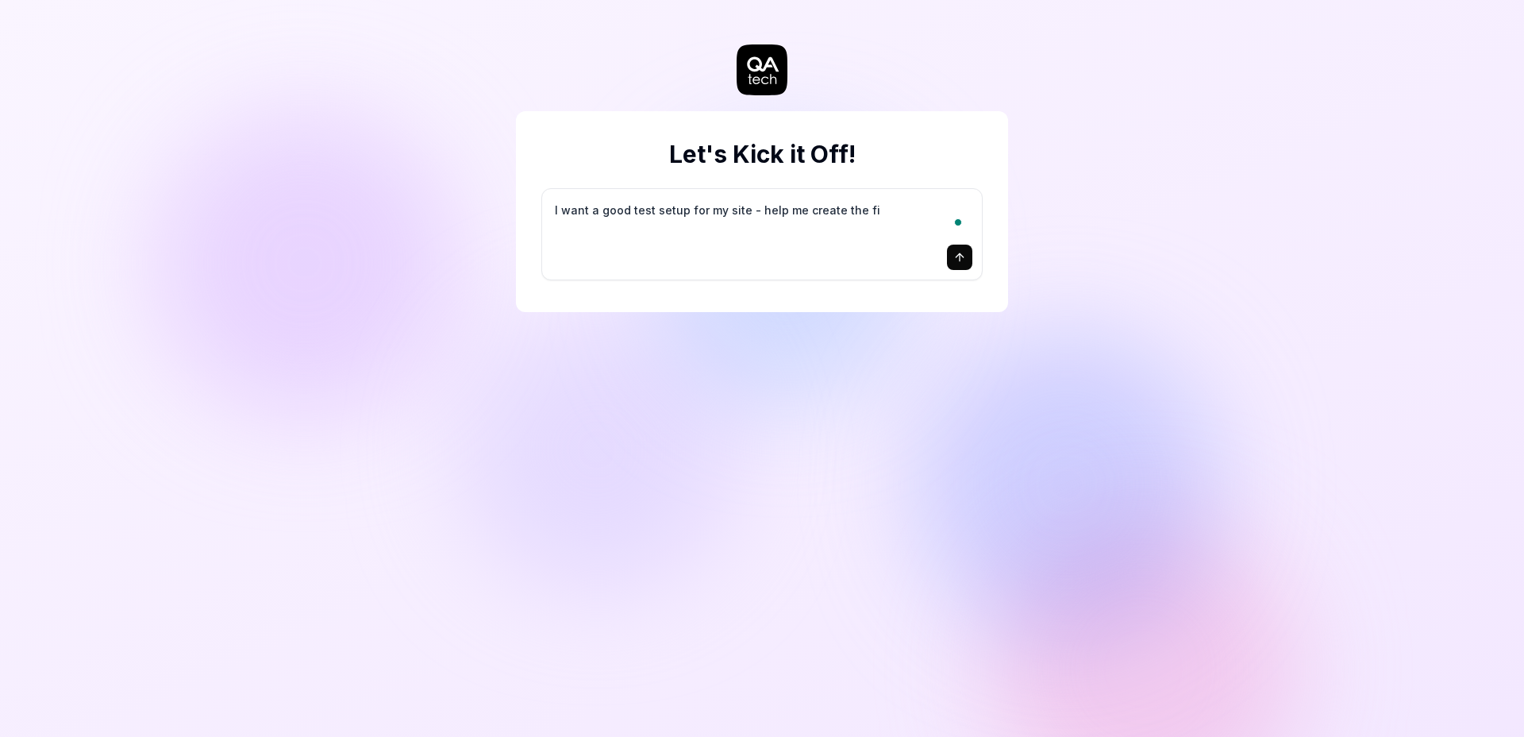
type textarea "*"
type textarea "I want a good test setup for my site - help me create the fir"
type textarea "*"
type textarea "I want a good test setup for my site - help me create the firs"
type textarea "*"
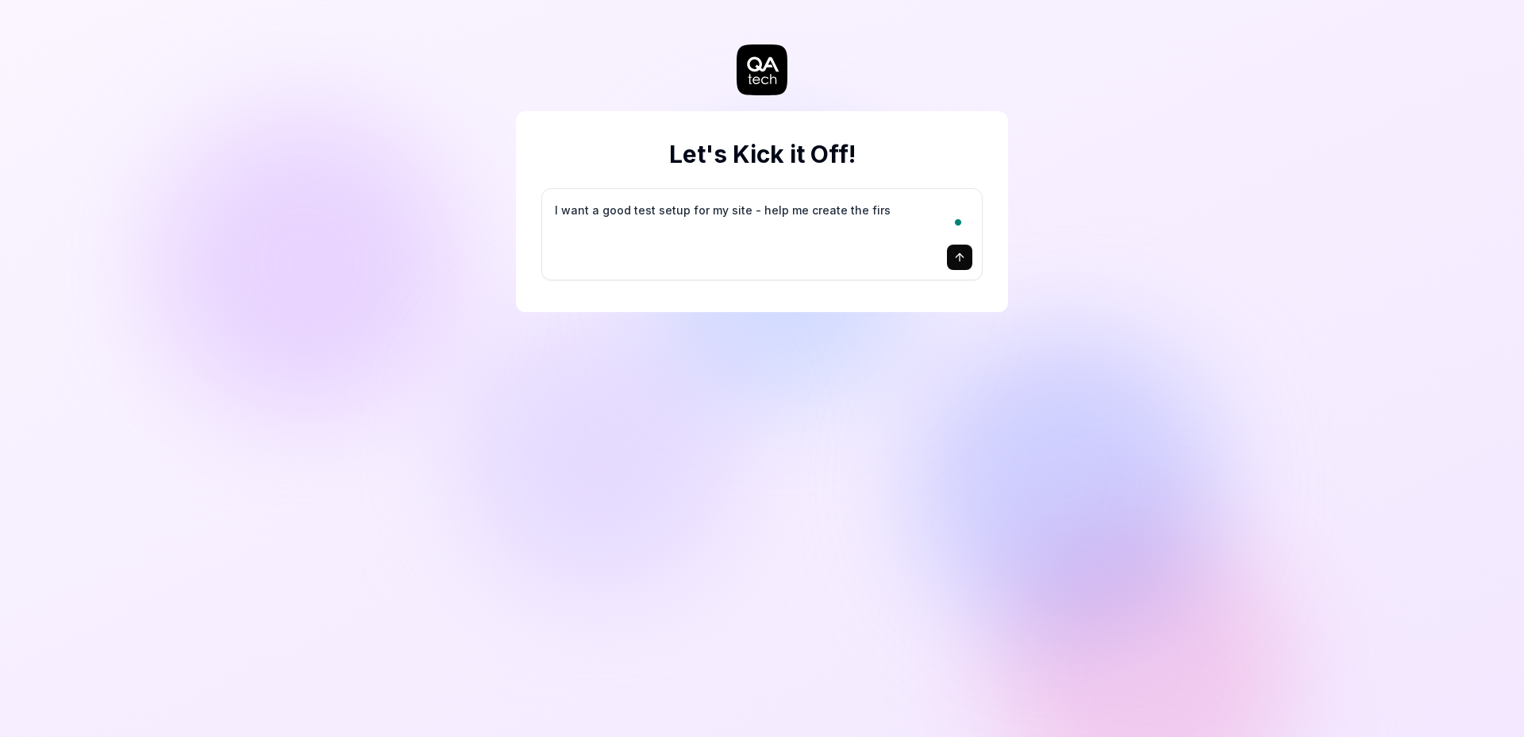
type textarea "I want a good test setup for my site - help me create the first"
type textarea "*"
type textarea "I want a good test setup for my site - help me create the first"
type textarea "*"
type textarea "I want a good test setup for my site - help me create the first 3"
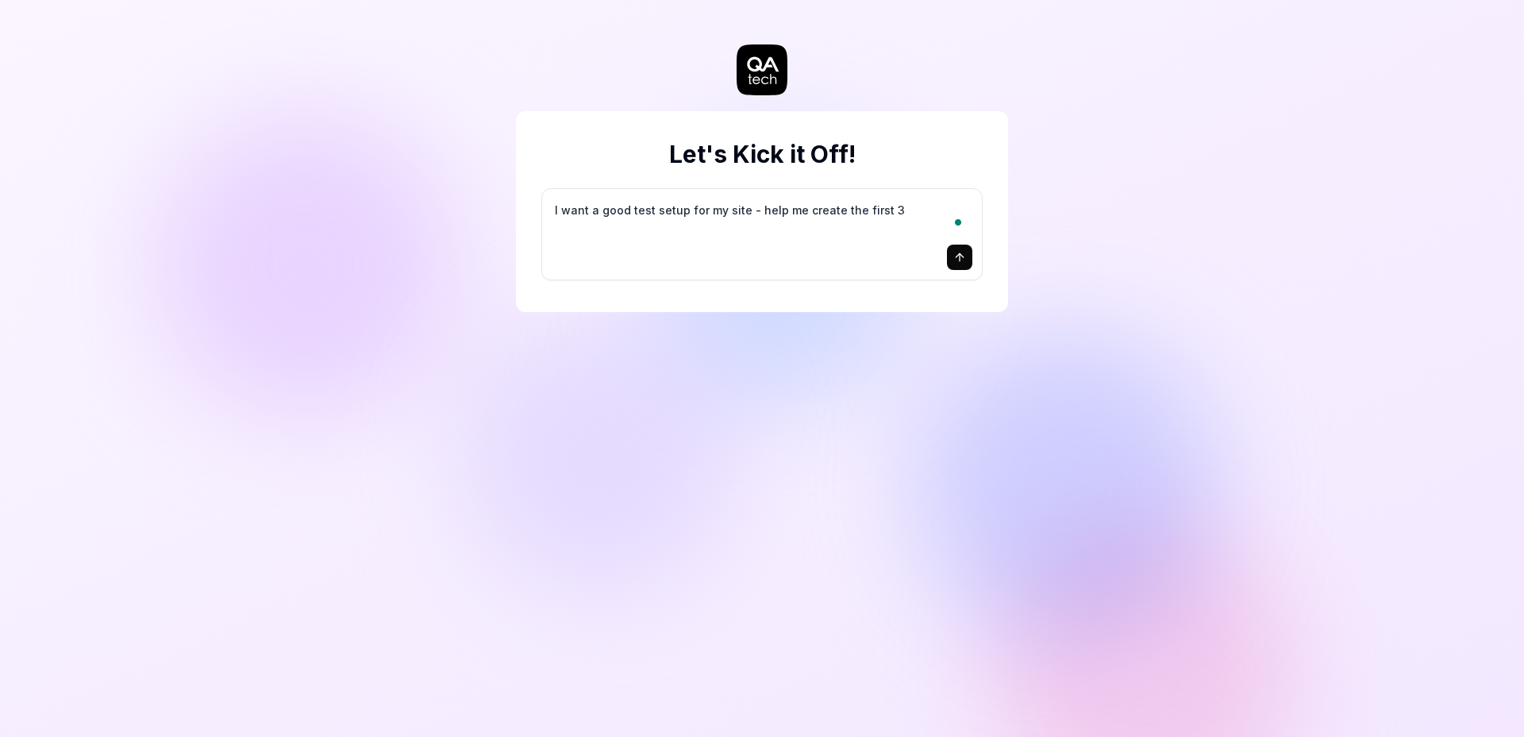
type textarea "*"
type textarea "I want a good test setup for my site - help me create the first 3-"
type textarea "*"
type textarea "I want a good test setup for my site - help me create the first 3-5"
type textarea "*"
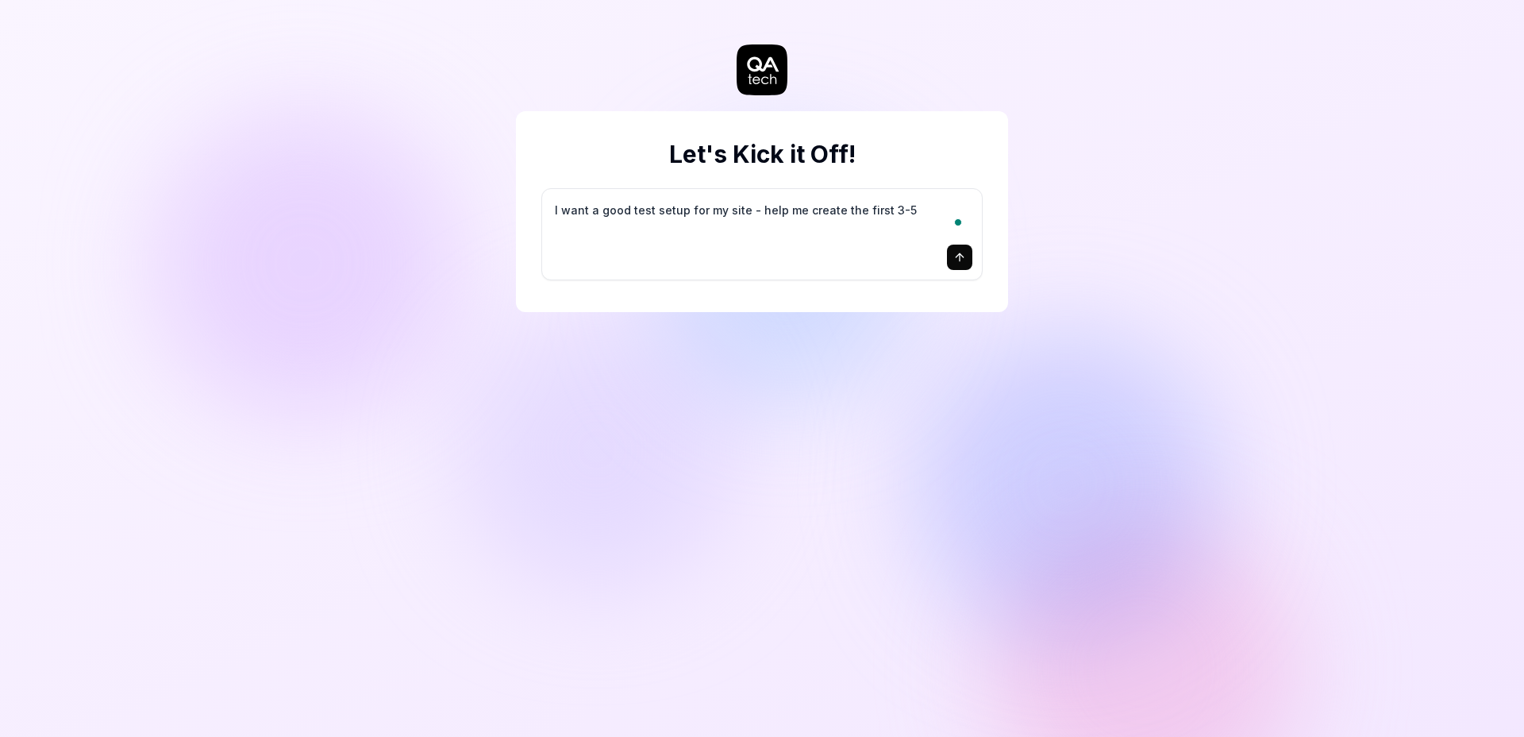
type textarea "I want a good test setup for my site - help me create the first 3-5"
type textarea "*"
type textarea "I want a good test setup for my site - help me create the first 3-5 t"
type textarea "*"
type textarea "I want a good test setup for my site - help me create the first 3-5 te"
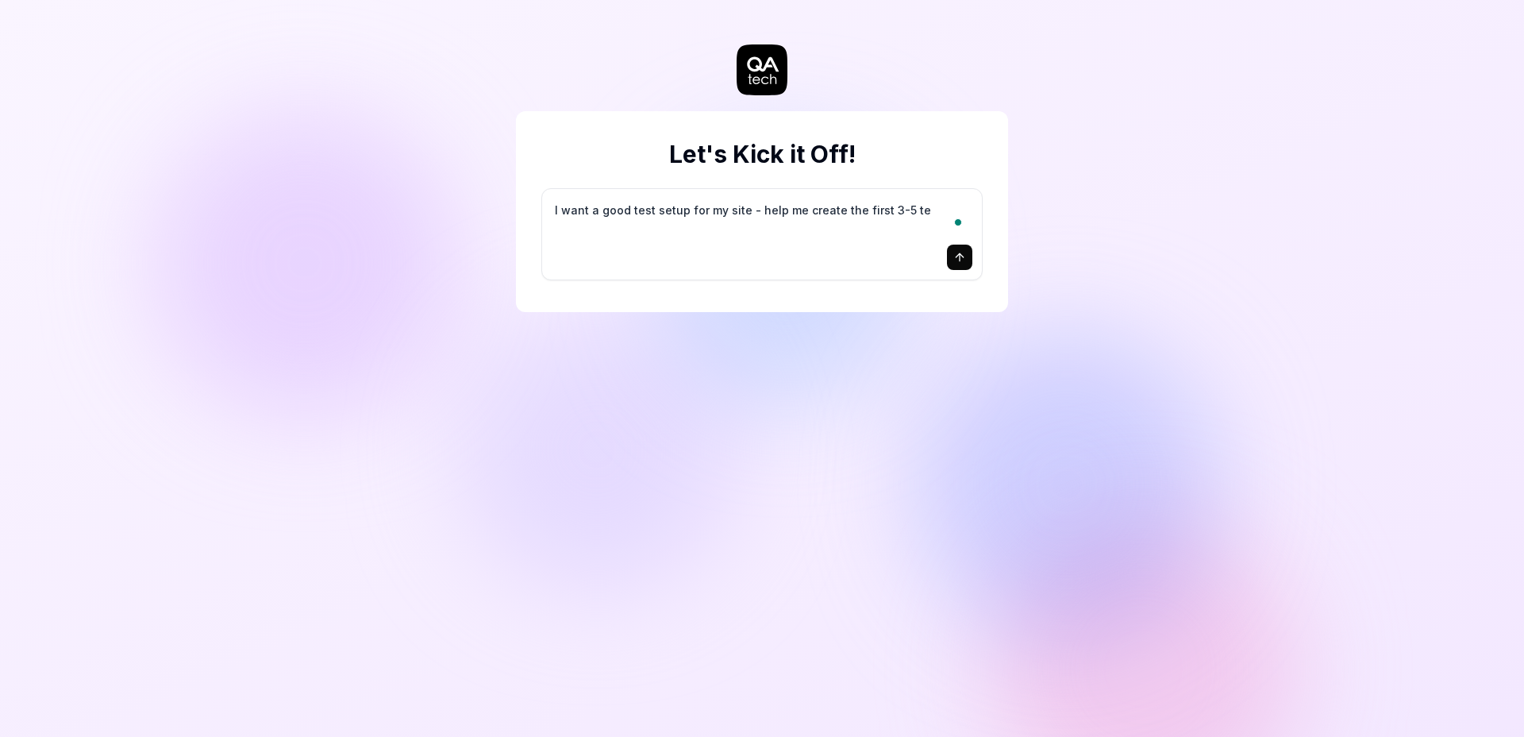
type textarea "*"
type textarea "I want a good test setup for my site - help me create the first 3-5 tes"
type textarea "*"
type textarea "I want a good test setup for my site - help me create the first 3-5 test"
type textarea "*"
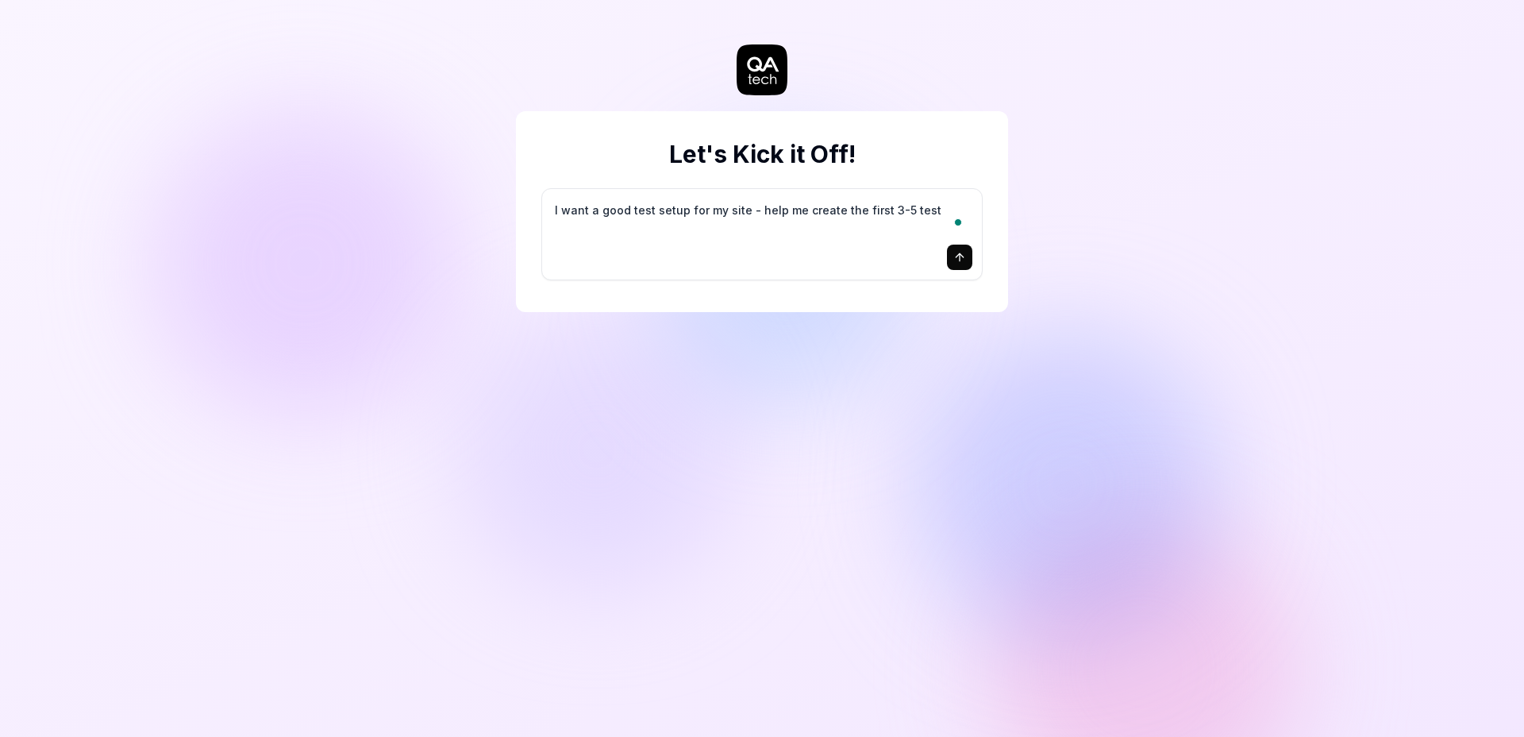
type textarea "I want a good test setup for my site - help me create the first 3-5 test"
type textarea "*"
type textarea "I want a good test setup for my site - help me create the first 3-5 test c"
type textarea "*"
type textarea "I want a good test setup for my site - help me create the first 3-5 test ca"
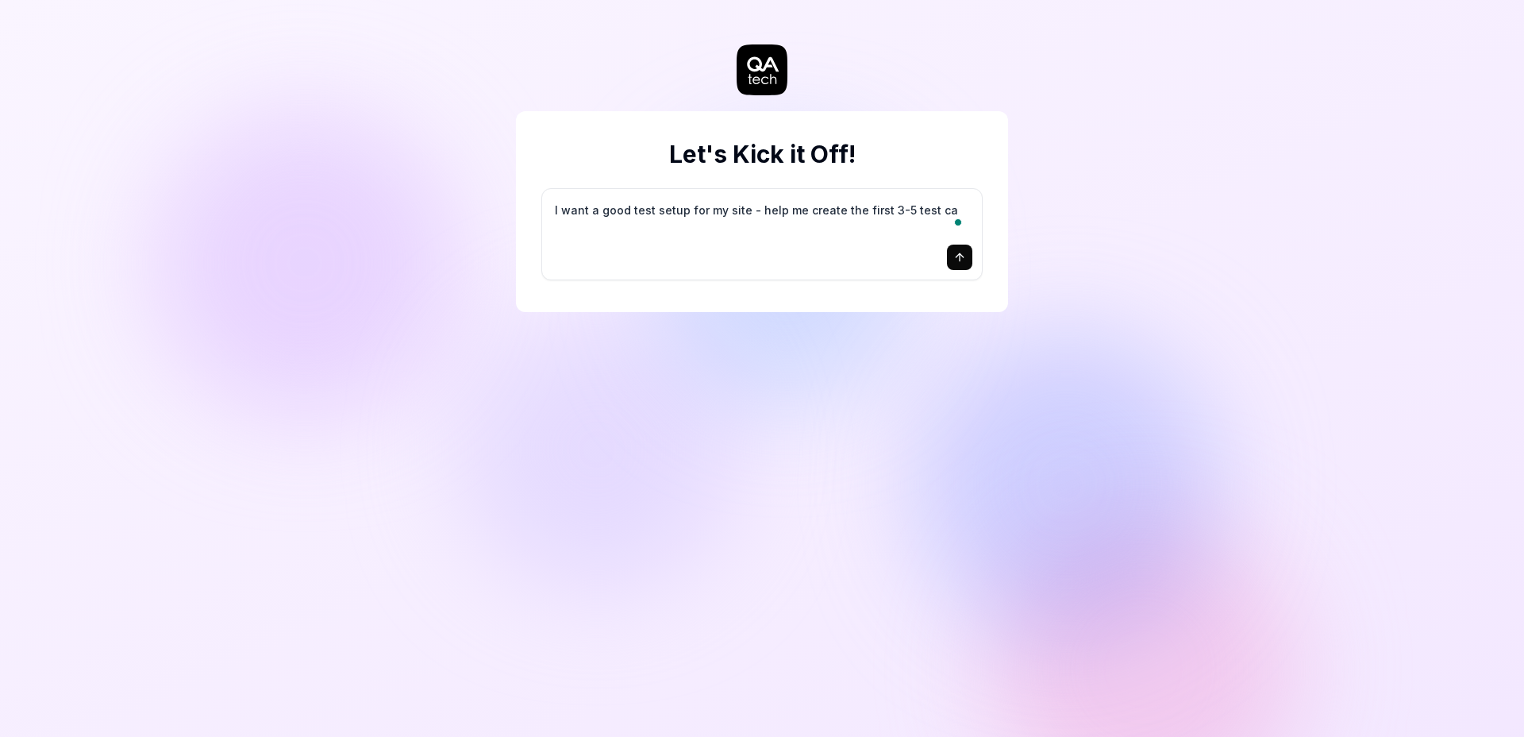
type textarea "*"
type textarea "I want a good test setup for my site - help me create the first 3-5 test cas"
type textarea "*"
type textarea "I want a good test setup for my site - help me create the first 3-5 test case"
type textarea "*"
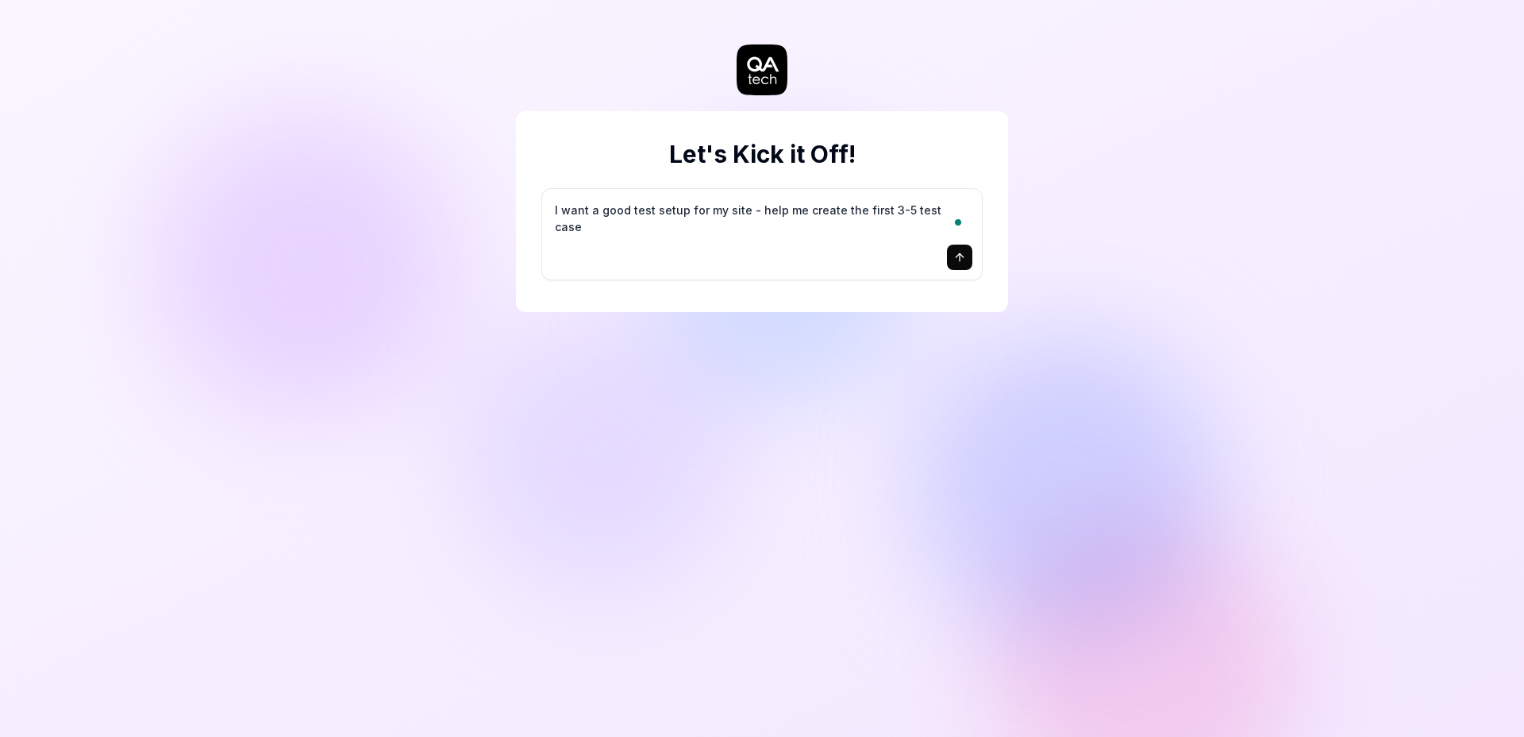
type textarea "I want a good test setup for my site - help me create the first 3-5 test cases"
click at [964, 255] on icon "submit" at bounding box center [959, 257] width 13 height 13
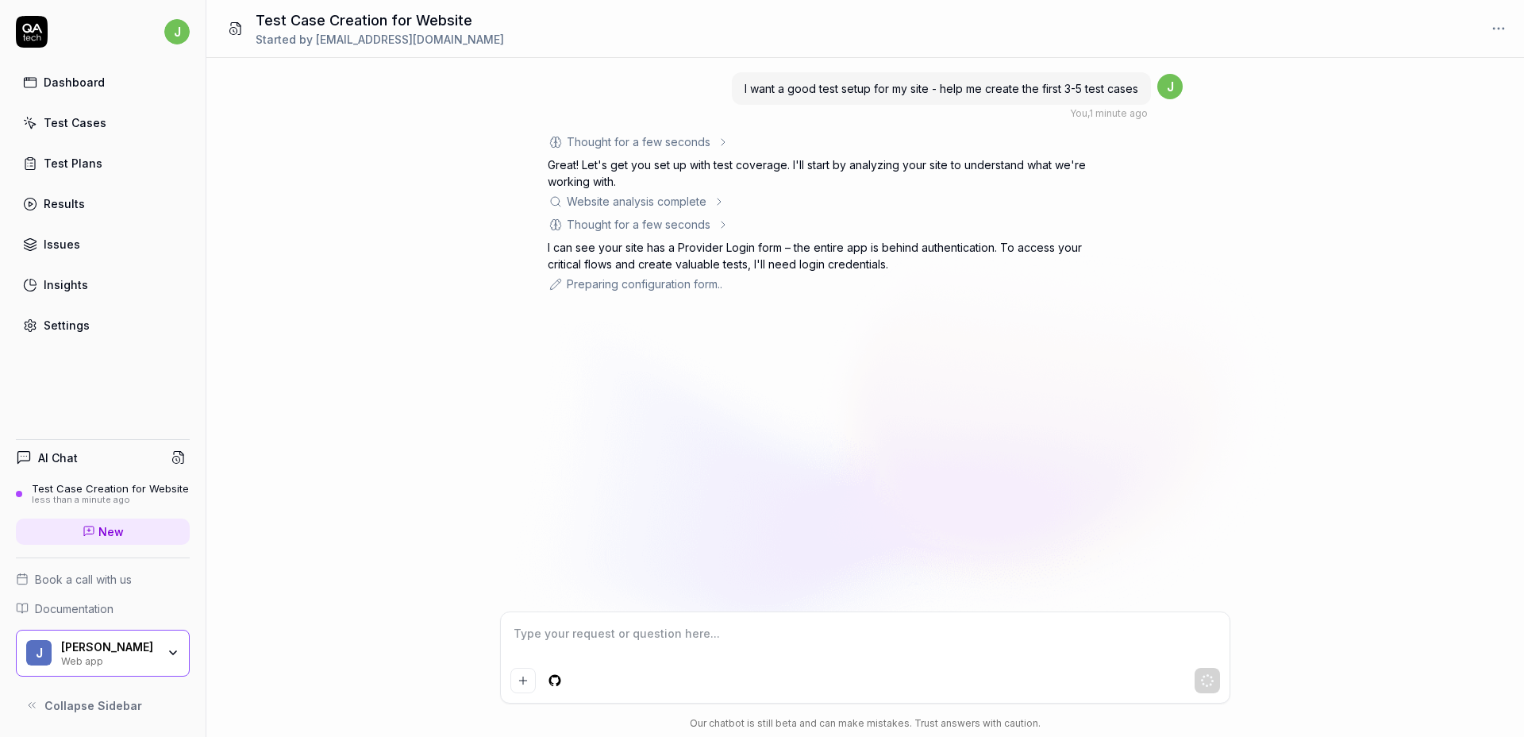
scroll to position [83, 0]
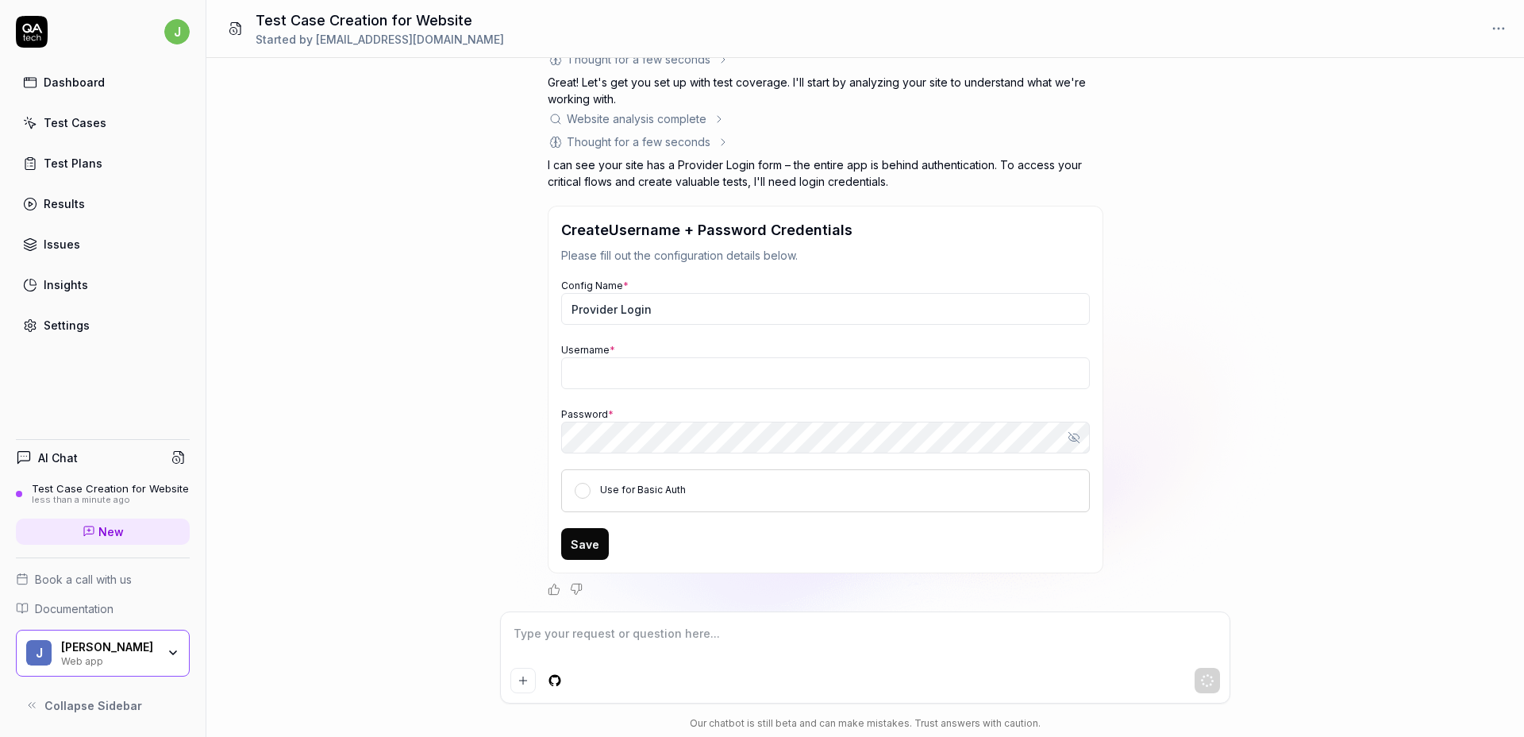
type textarea "*"
type input "[EMAIL_ADDRESS][DOMAIN_NAME]"
type textarea "*"
click at [694, 380] on input "[EMAIL_ADDRESS][DOMAIN_NAME]" at bounding box center [825, 373] width 529 height 32
click at [694, 379] on input "[EMAIL_ADDRESS][DOMAIN_NAME]" at bounding box center [825, 373] width 529 height 32
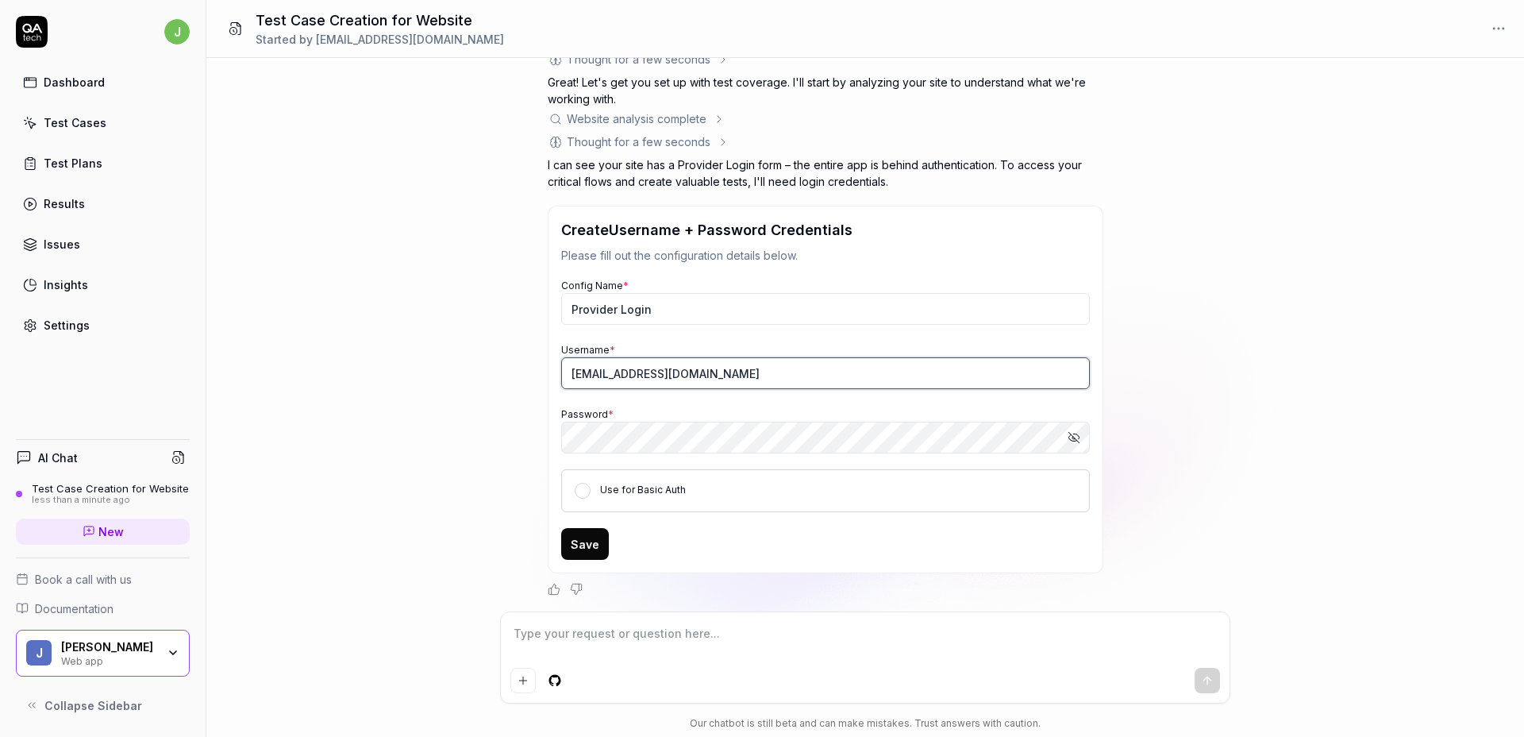
click at [694, 379] on input "[EMAIL_ADDRESS][DOMAIN_NAME]" at bounding box center [825, 373] width 529 height 32
click at [639, 375] on input "devtherapist+[PERSON_NAME]@therap" at bounding box center [825, 373] width 529 height 32
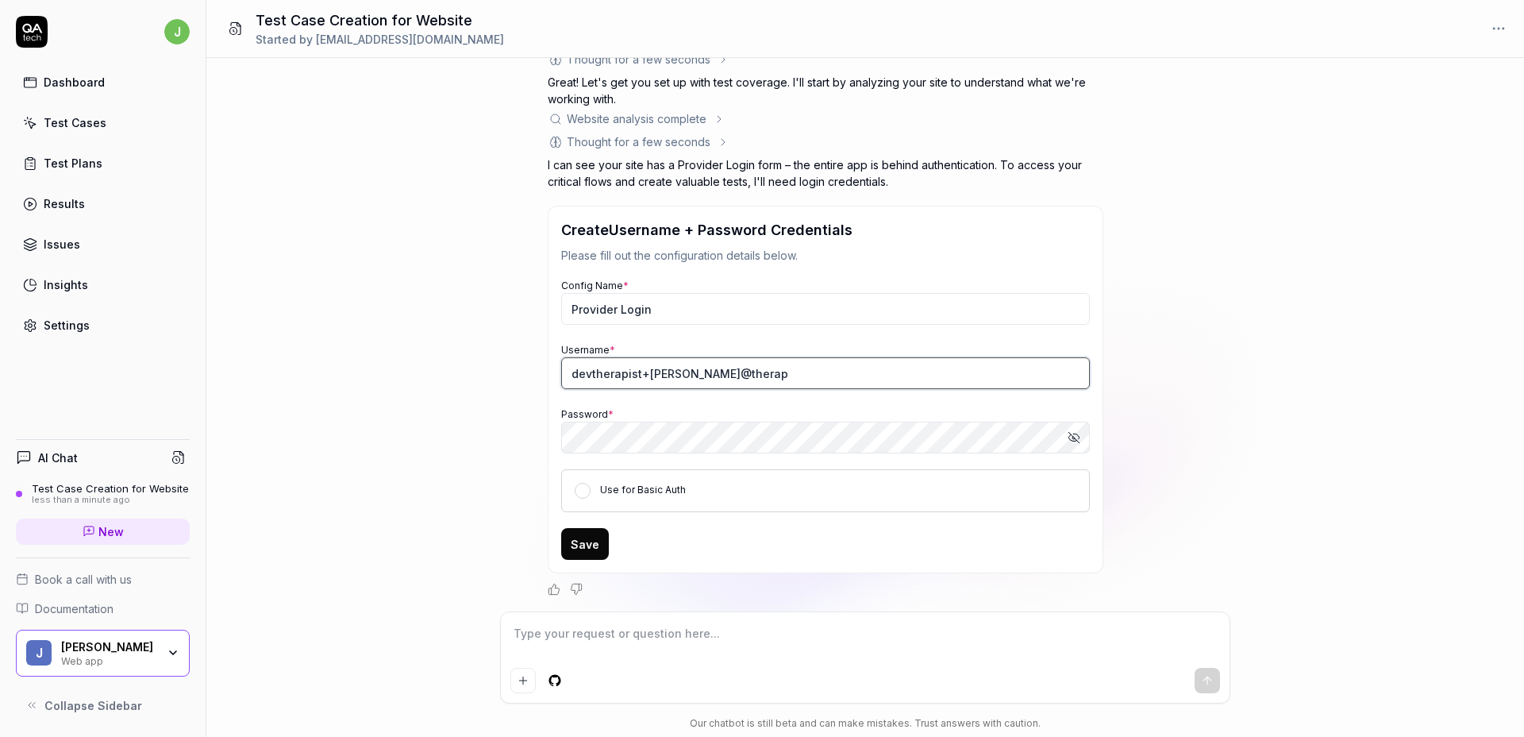
click at [639, 375] on input "devtherapist+[PERSON_NAME]@therap" at bounding box center [825, 373] width 529 height 32
type input "devtherapist+[PERSON_NAME]@therap"
click at [522, 491] on div "I want a good test setup for my site - help me create the first 3-5 test cases …" at bounding box center [864, 334] width 1317 height 553
click at [617, 372] on input "devtherapist+[PERSON_NAME]@therap" at bounding box center [825, 373] width 529 height 32
drag, startPoint x: 592, startPoint y: 371, endPoint x: 637, endPoint y: 375, distance: 45.4
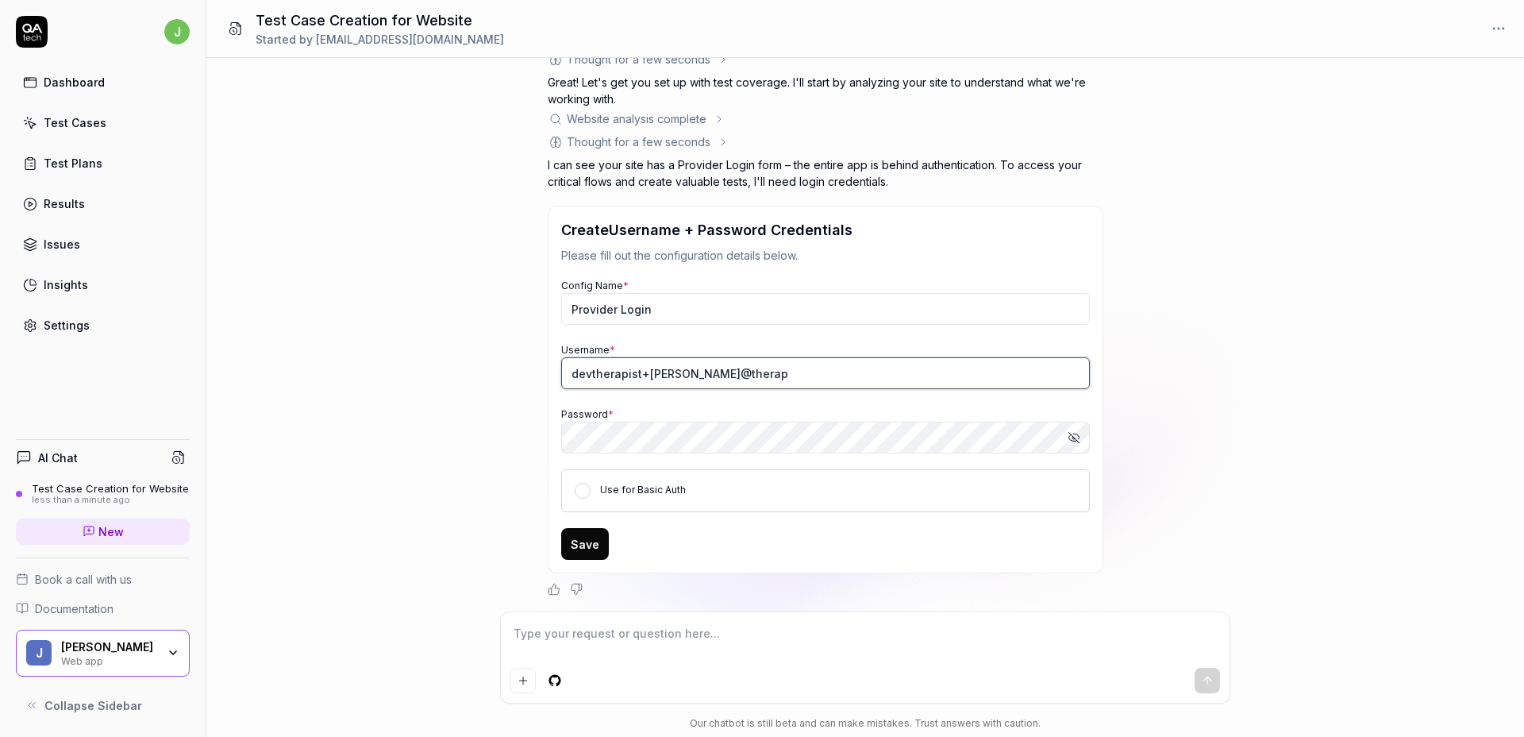
click at [637, 375] on input "devtherapist+[PERSON_NAME]@therap" at bounding box center [825, 373] width 529 height 32
click at [1237, 125] on div "I want a good test setup for my site - help me create the first 3-5 test cases …" at bounding box center [864, 334] width 1317 height 553
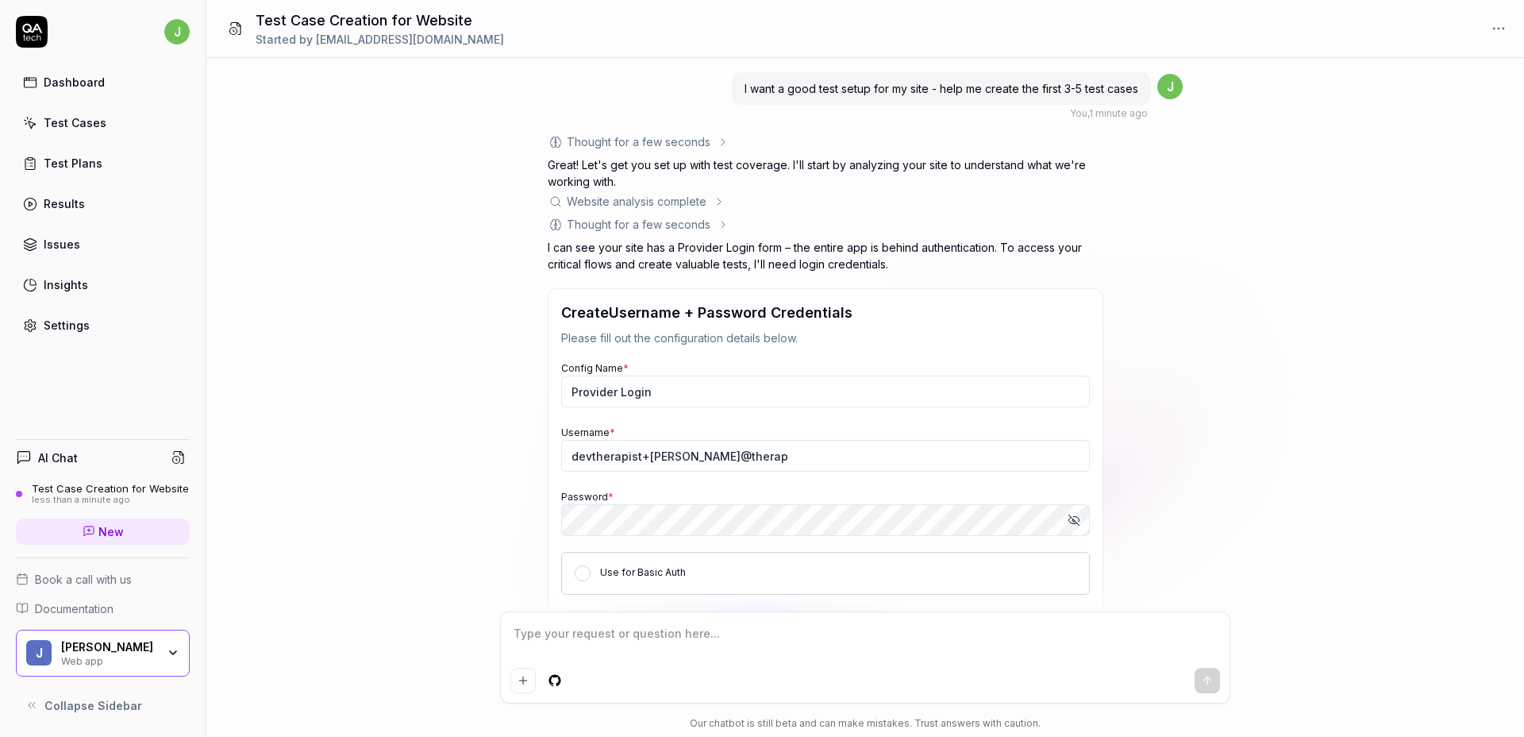
click at [28, 34] on icon at bounding box center [32, 32] width 32 height 32
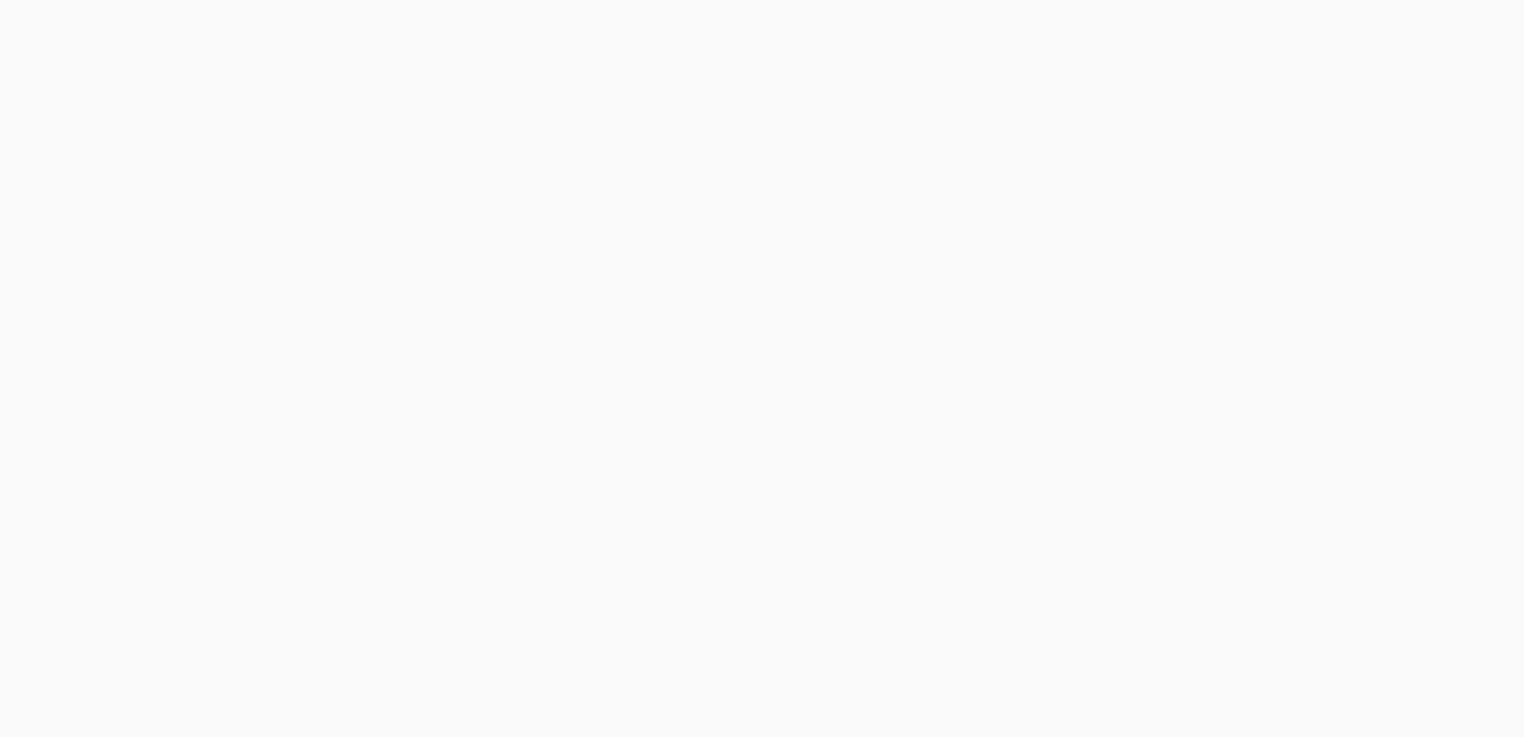
type textarea "*"
